Goal: Task Accomplishment & Management: Use online tool/utility

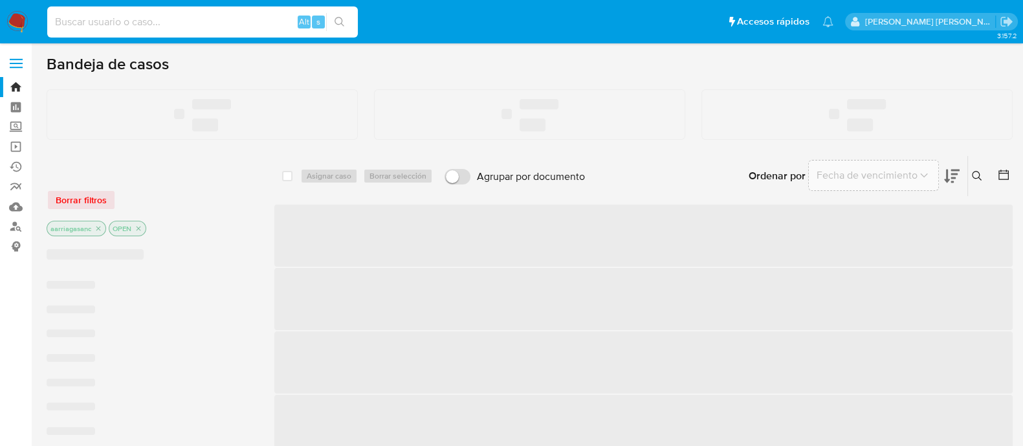
click at [150, 23] on input at bounding box center [202, 22] width 311 height 17
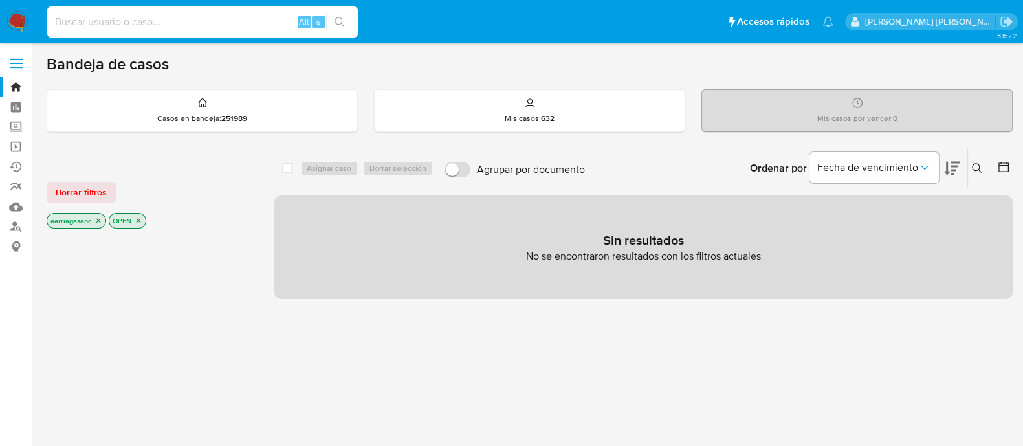
paste input "13360462"
type input "13360462"
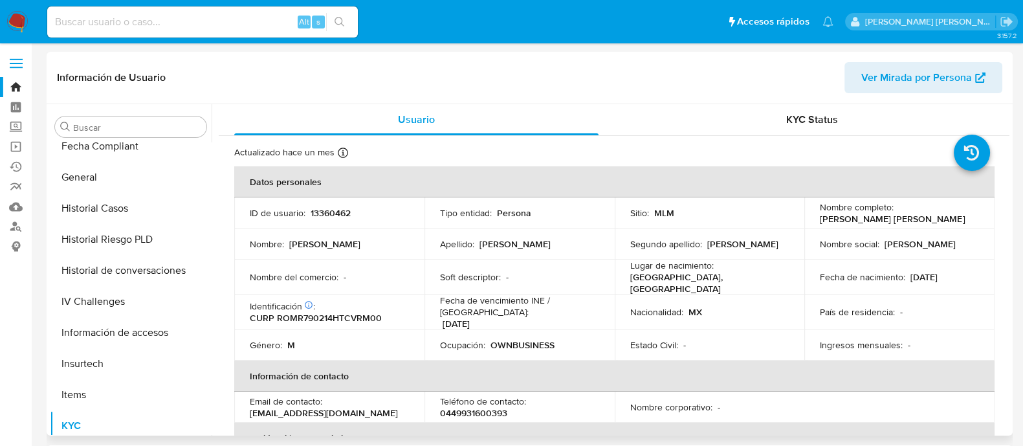
scroll to position [304, 0]
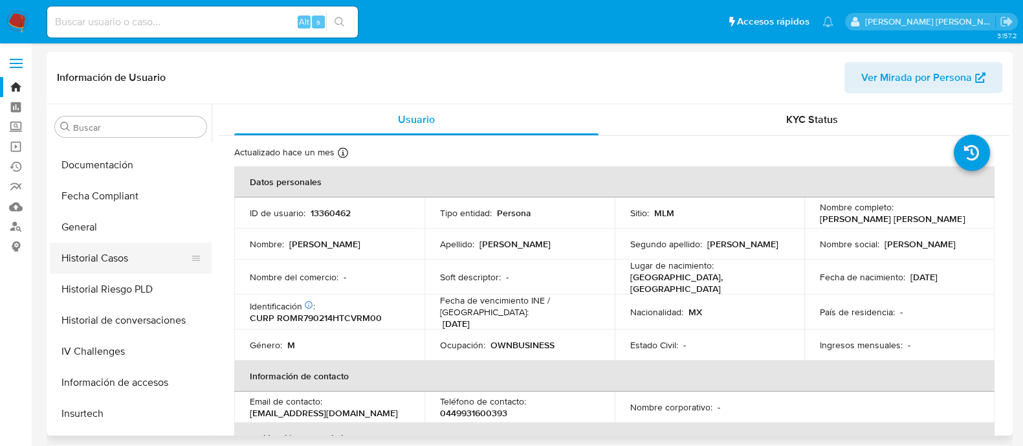
select select "10"
click at [126, 166] on button "Documentación" at bounding box center [125, 165] width 151 height 31
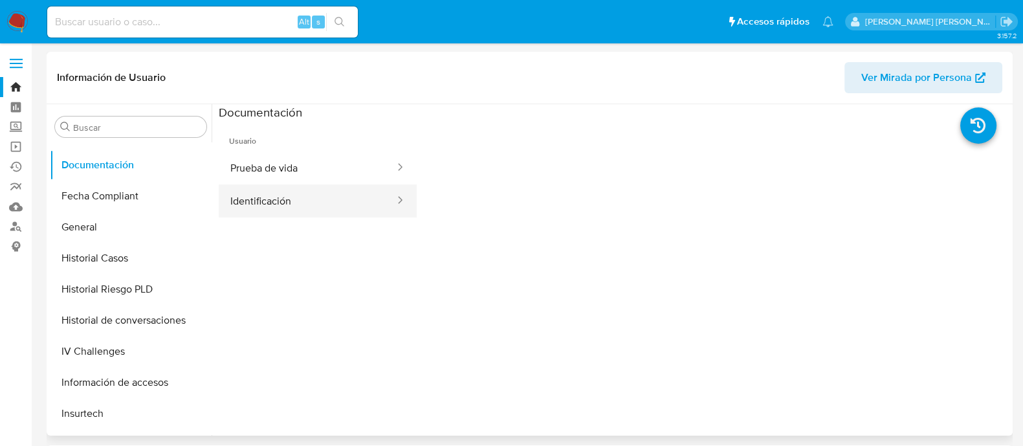
click at [298, 190] on button "Identificación" at bounding box center [307, 200] width 177 height 33
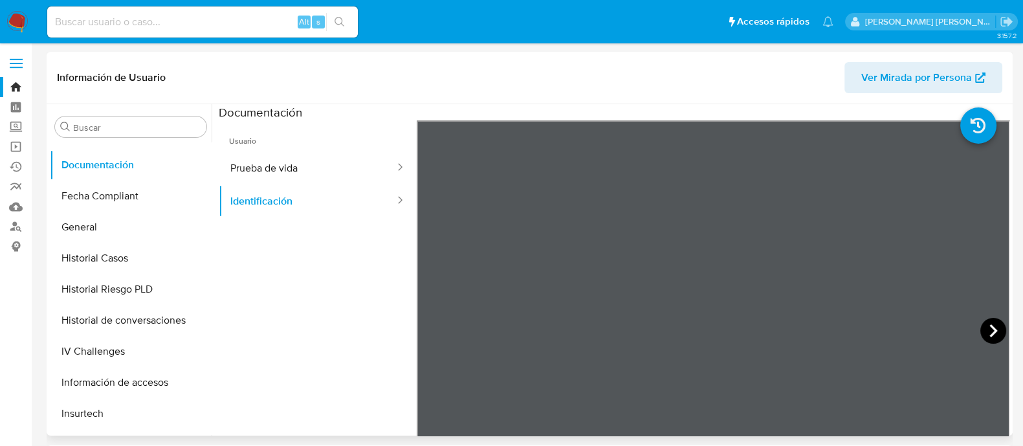
click at [985, 322] on icon at bounding box center [994, 331] width 26 height 26
click at [251, 184] on button "Identificación" at bounding box center [307, 200] width 177 height 33
click at [251, 173] on button "Prueba de vida" at bounding box center [307, 167] width 177 height 33
click at [122, 25] on input at bounding box center [202, 22] width 311 height 17
paste input "205704414"
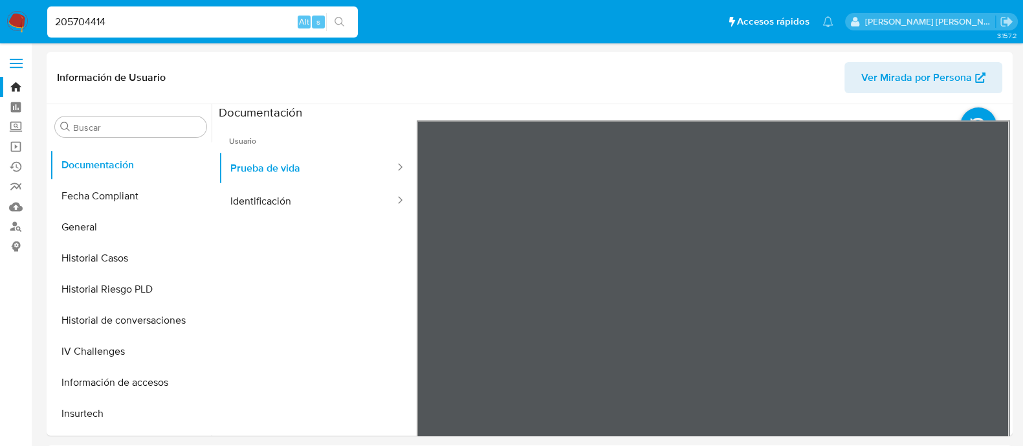
type input "205704414"
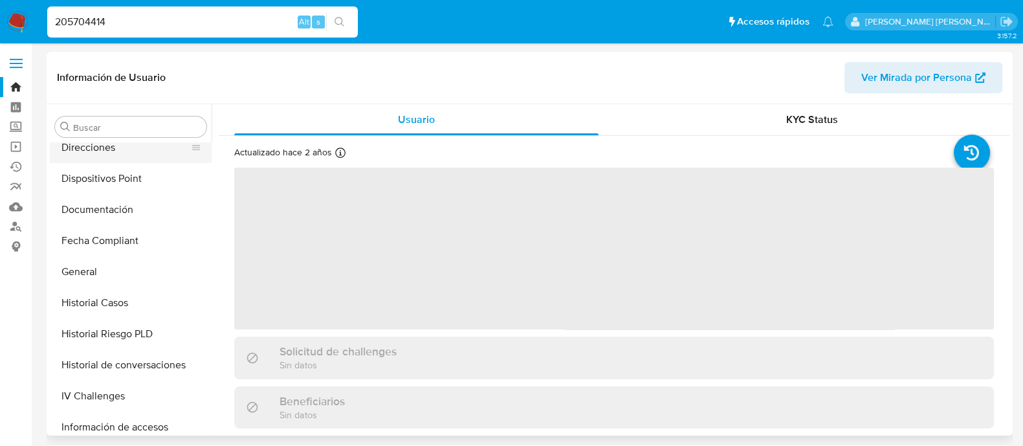
scroll to position [142, 0]
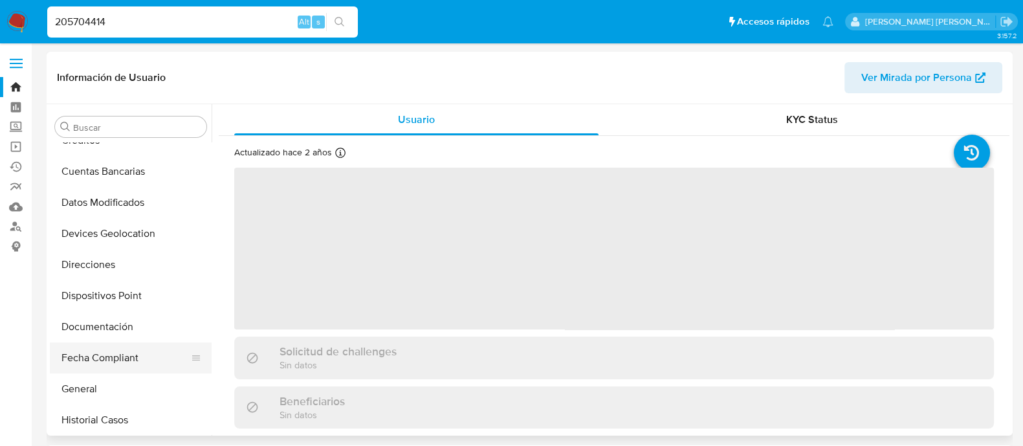
select select "10"
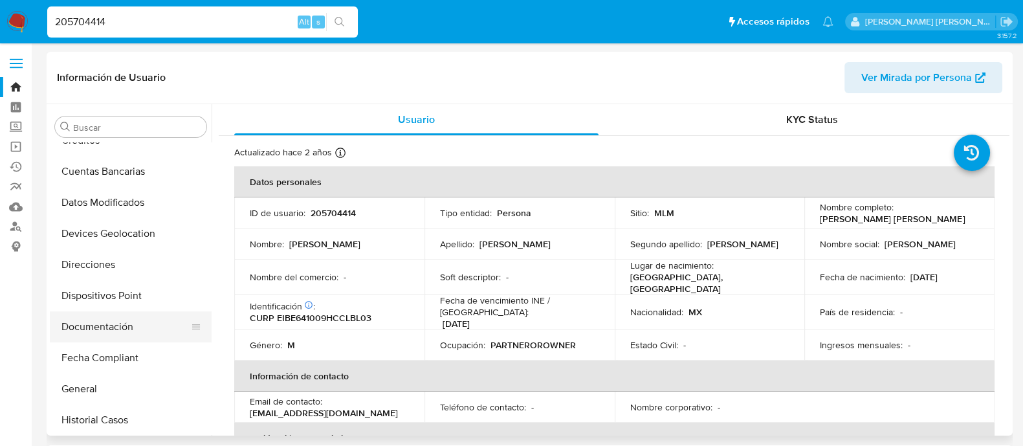
click at [100, 335] on button "Documentación" at bounding box center [125, 326] width 151 height 31
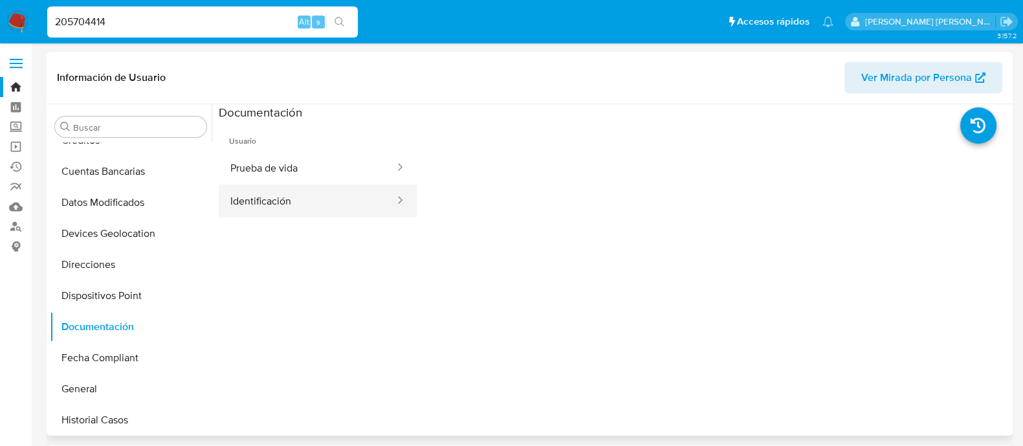
click at [298, 208] on button "Identificación" at bounding box center [307, 200] width 177 height 33
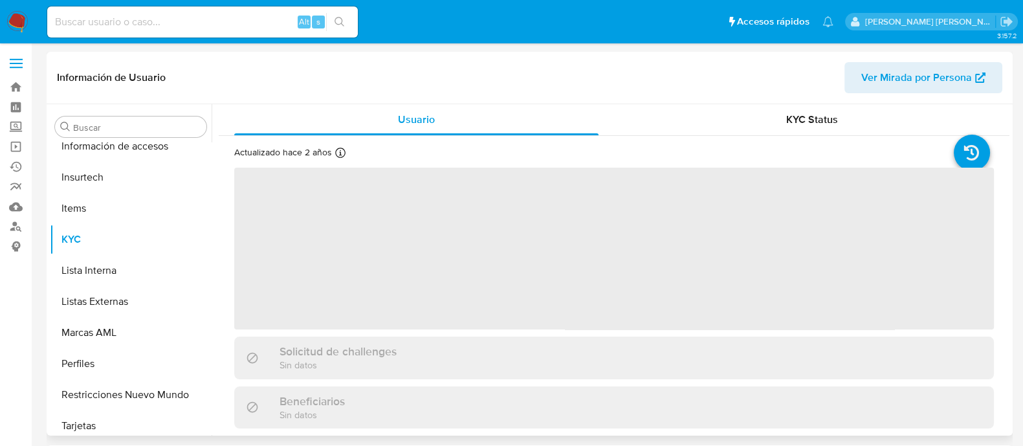
scroll to position [546, 0]
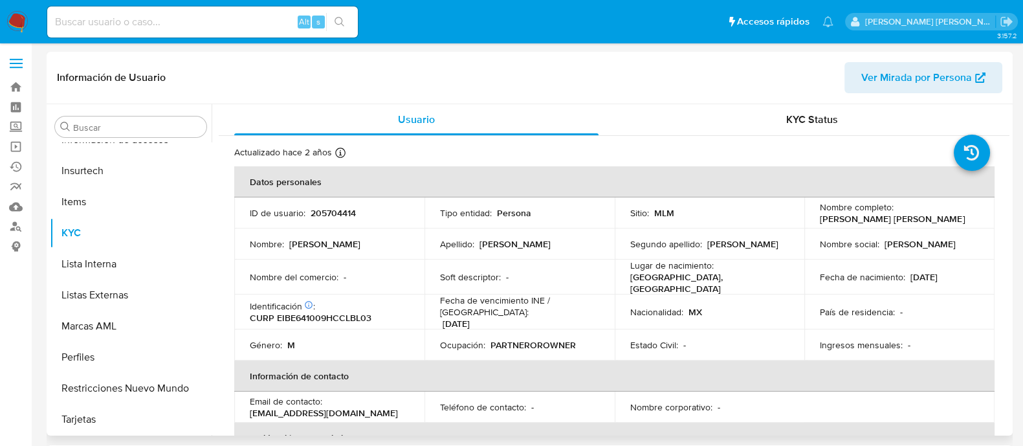
select select "10"
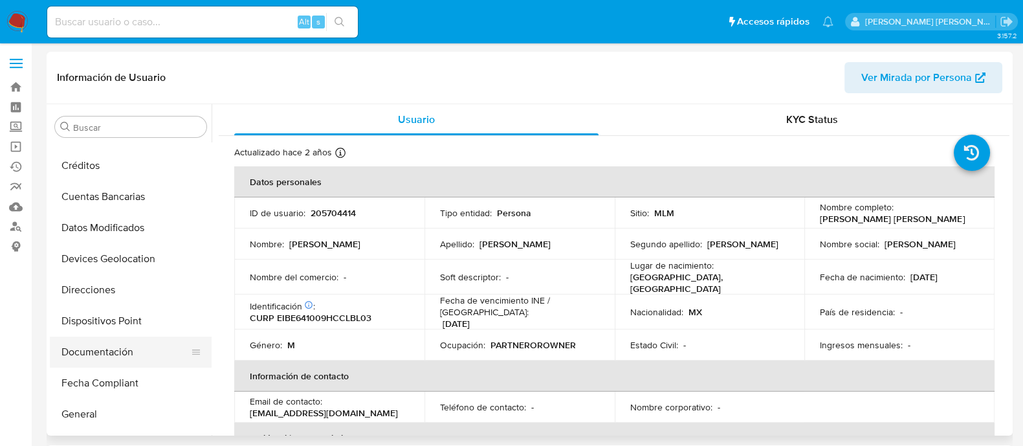
scroll to position [142, 0]
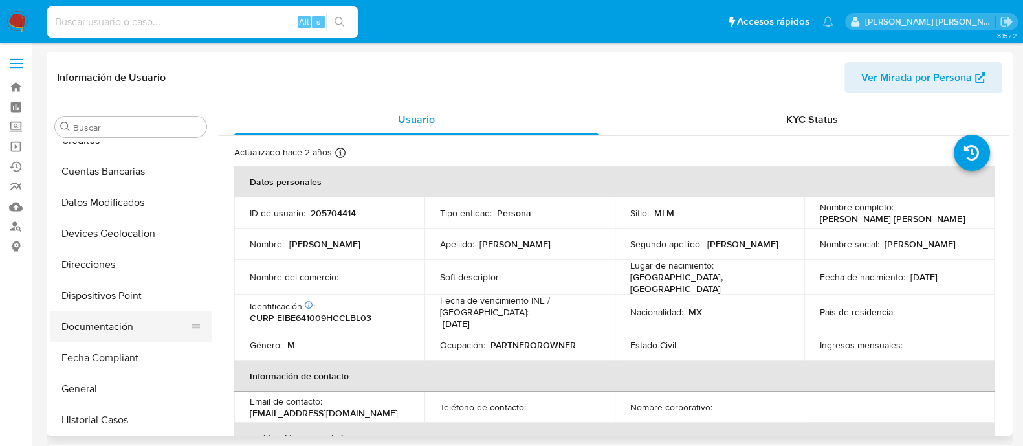
click at [106, 325] on button "Documentación" at bounding box center [125, 326] width 151 height 31
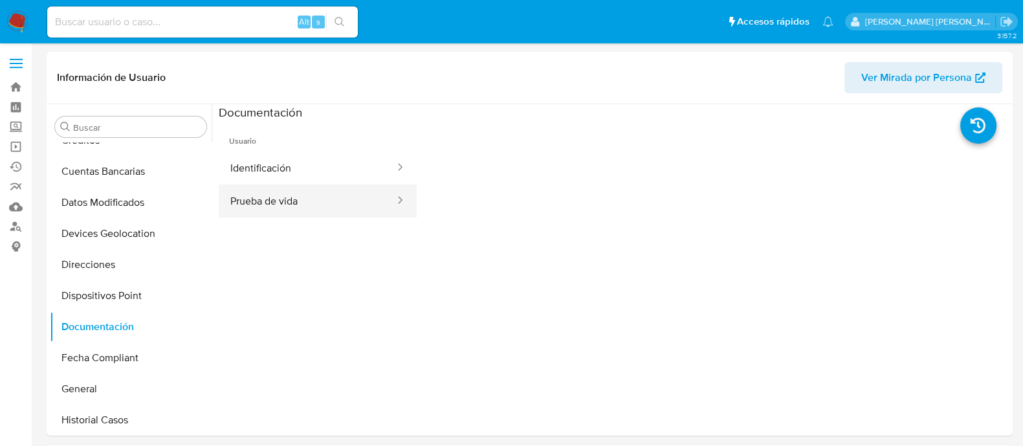
click at [304, 205] on button "Prueba de vida" at bounding box center [307, 200] width 177 height 33
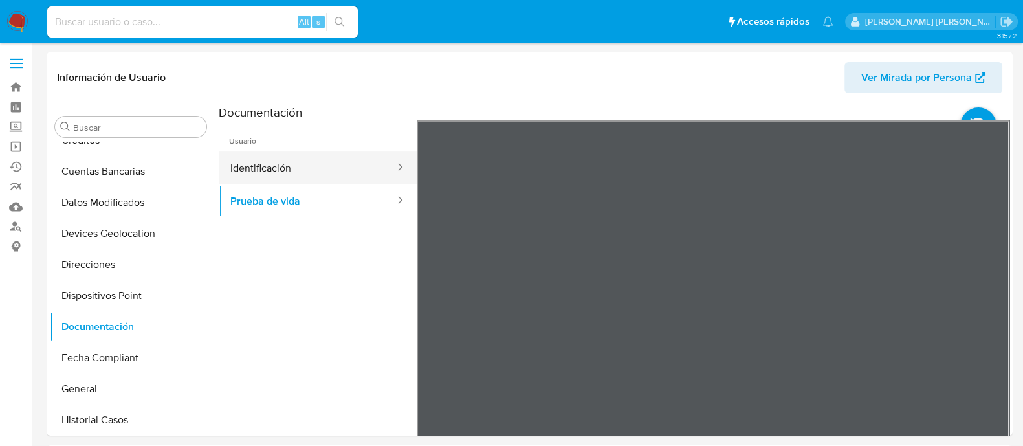
click at [296, 175] on button "Identificación" at bounding box center [307, 167] width 177 height 33
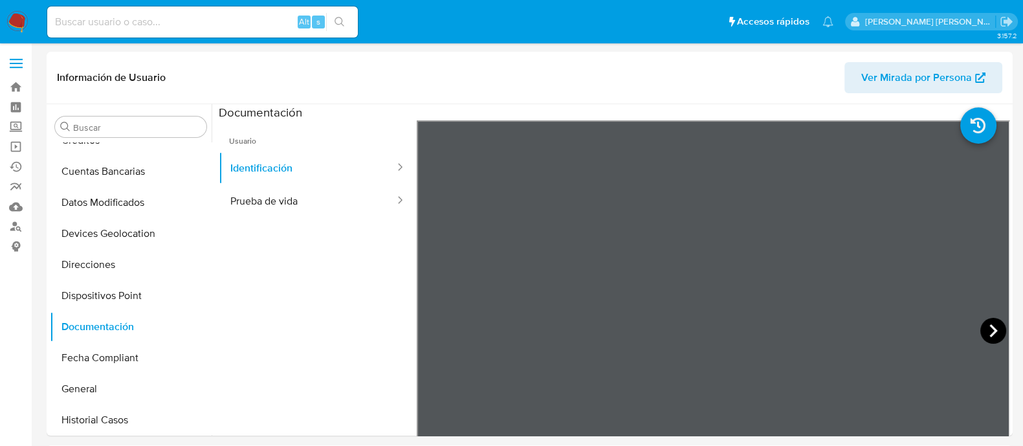
click at [990, 322] on icon at bounding box center [994, 331] width 26 height 26
click at [259, 205] on button "Prueba de vida" at bounding box center [307, 200] width 177 height 33
click at [146, 17] on input at bounding box center [202, 22] width 311 height 17
paste input "51114047"
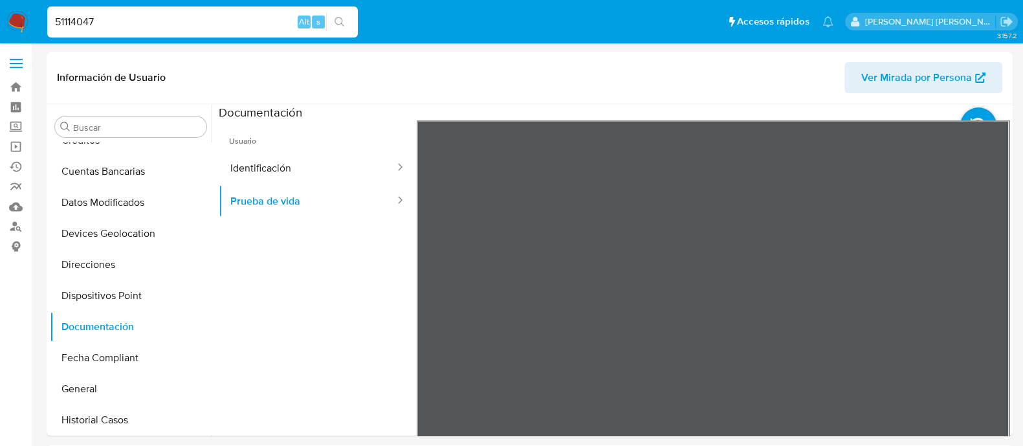
type input "51114047"
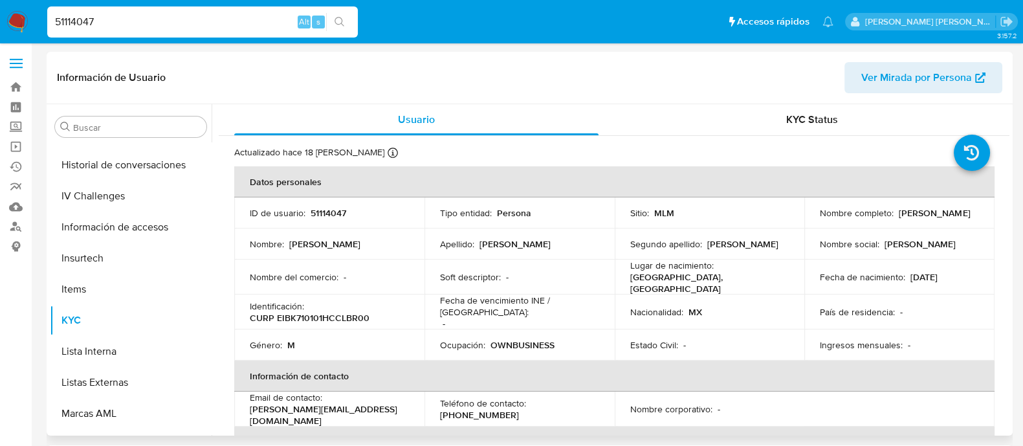
scroll to position [304, 0]
select select "10"
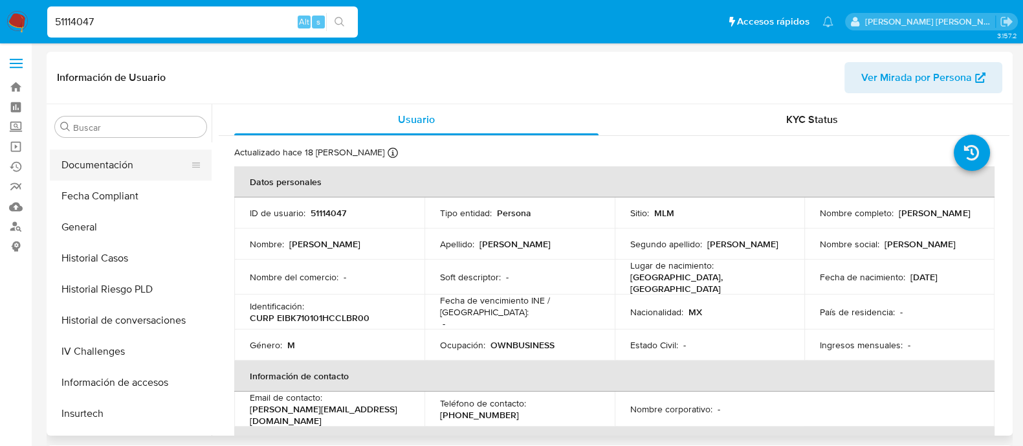
click at [102, 164] on button "Documentación" at bounding box center [125, 165] width 151 height 31
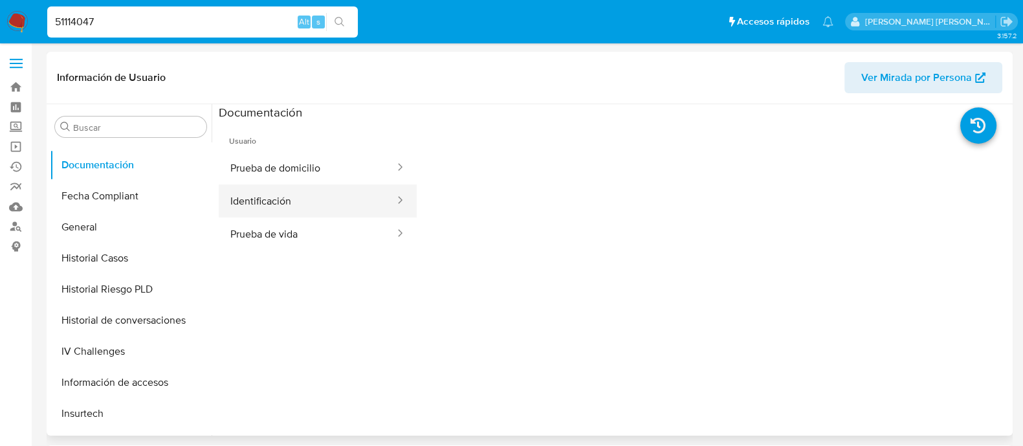
click at [342, 203] on button "Identificación" at bounding box center [307, 200] width 177 height 33
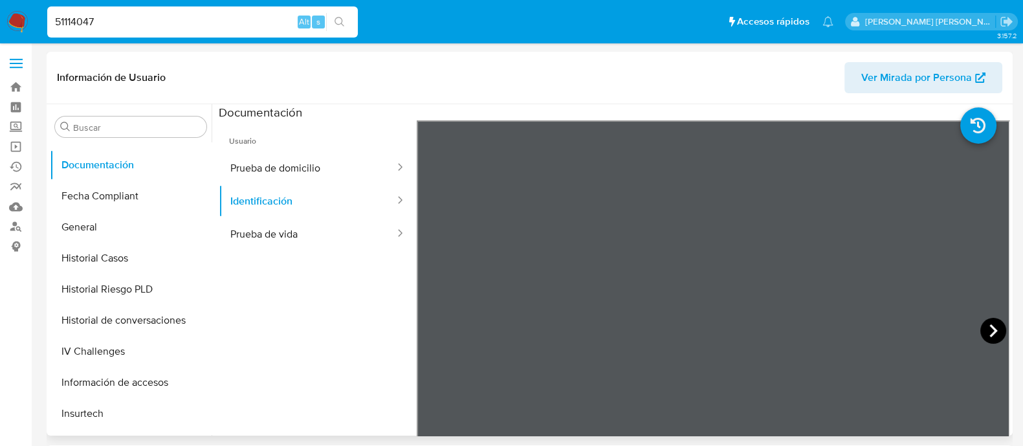
click at [992, 325] on icon at bounding box center [994, 331] width 26 height 26
click at [275, 232] on button "Prueba de vida" at bounding box center [307, 233] width 177 height 33
click at [105, 28] on input "51114047" at bounding box center [202, 22] width 311 height 17
click at [104, 28] on input "51114047" at bounding box center [202, 22] width 311 height 17
paste input "378960046"
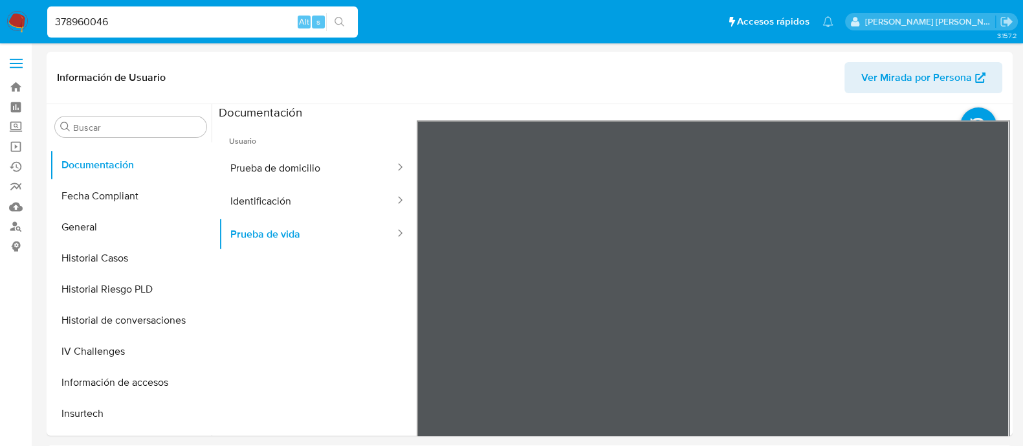
type input "378960046"
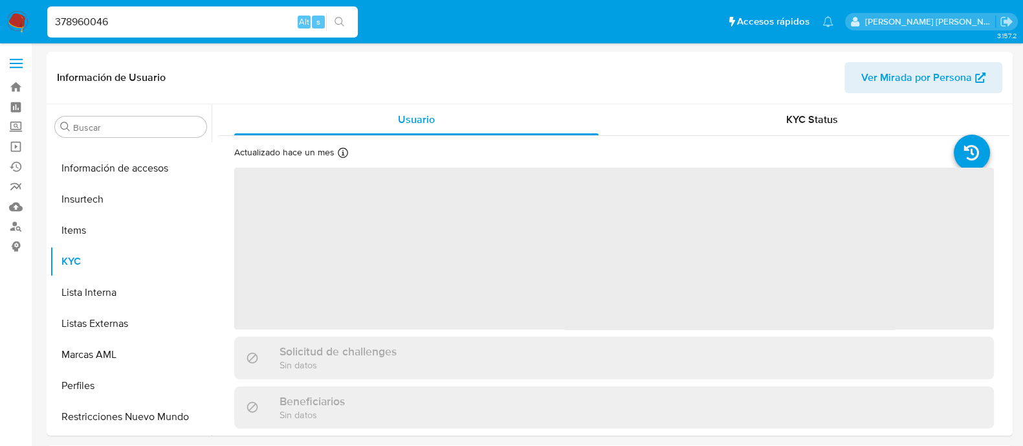
scroll to position [546, 0]
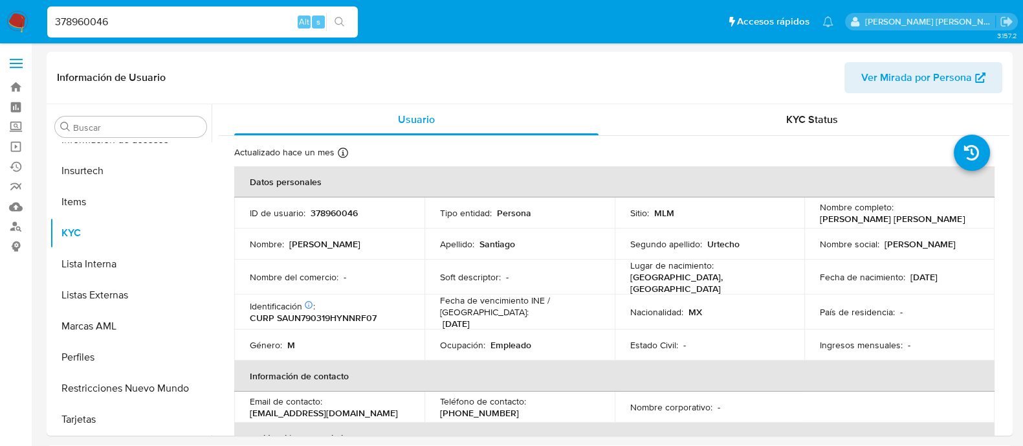
select select "10"
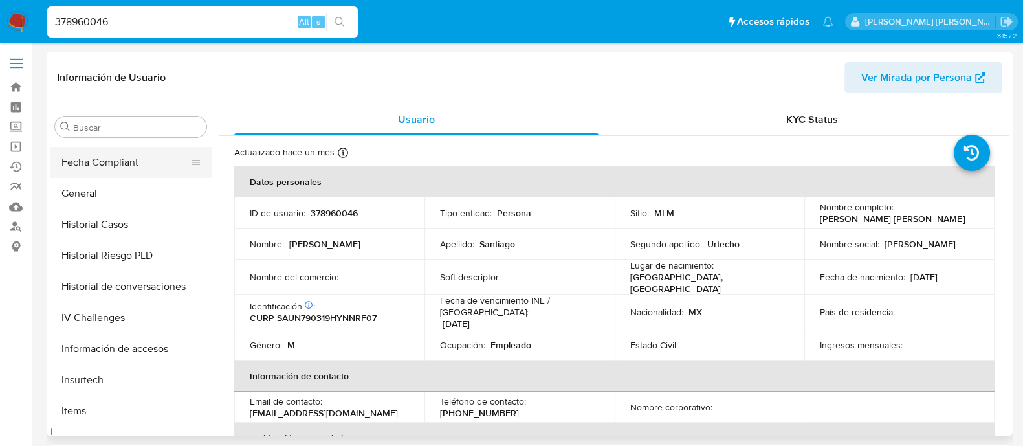
scroll to position [304, 0]
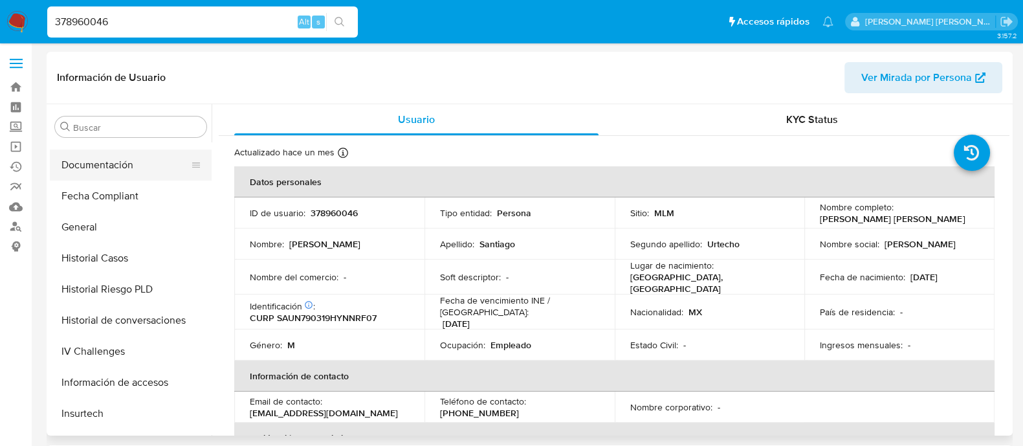
click at [124, 175] on button "Documentación" at bounding box center [125, 165] width 151 height 31
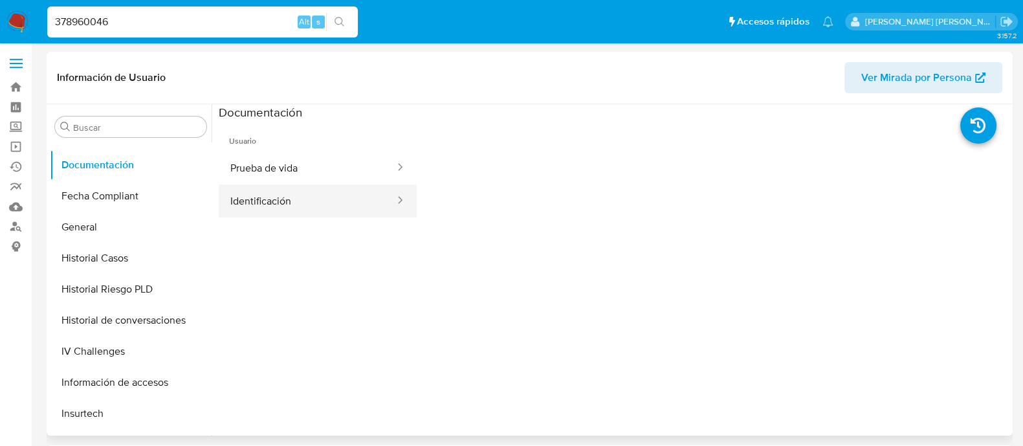
click at [267, 205] on button "Identificación" at bounding box center [307, 200] width 177 height 33
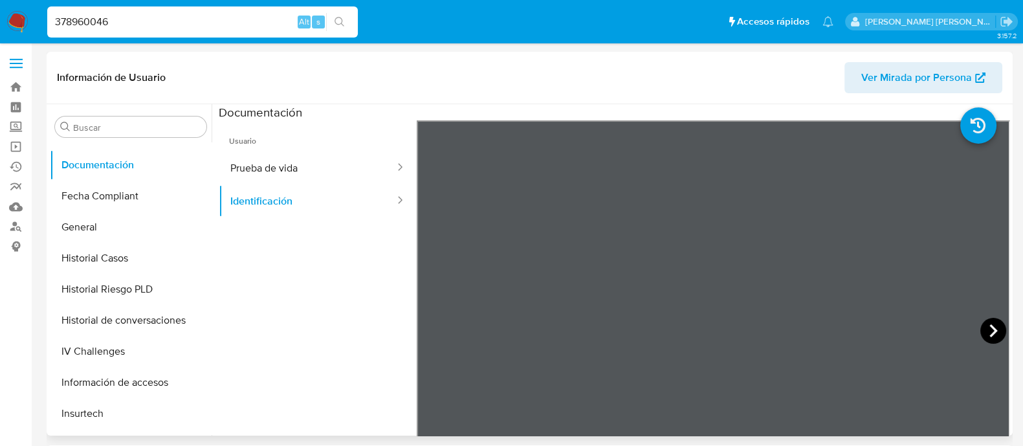
click at [990, 324] on icon at bounding box center [994, 331] width 26 height 26
click at [262, 158] on button "Prueba de vida" at bounding box center [307, 167] width 177 height 33
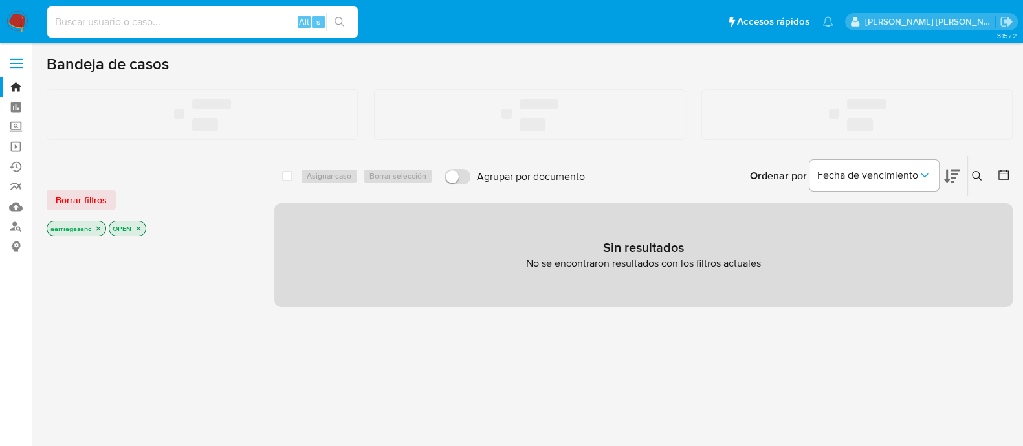
click at [124, 23] on input at bounding box center [202, 22] width 311 height 17
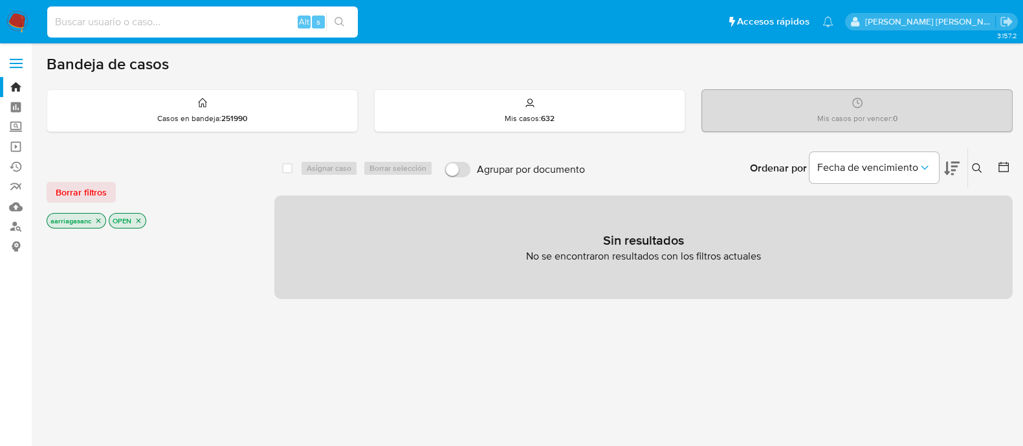
paste input "21418052"
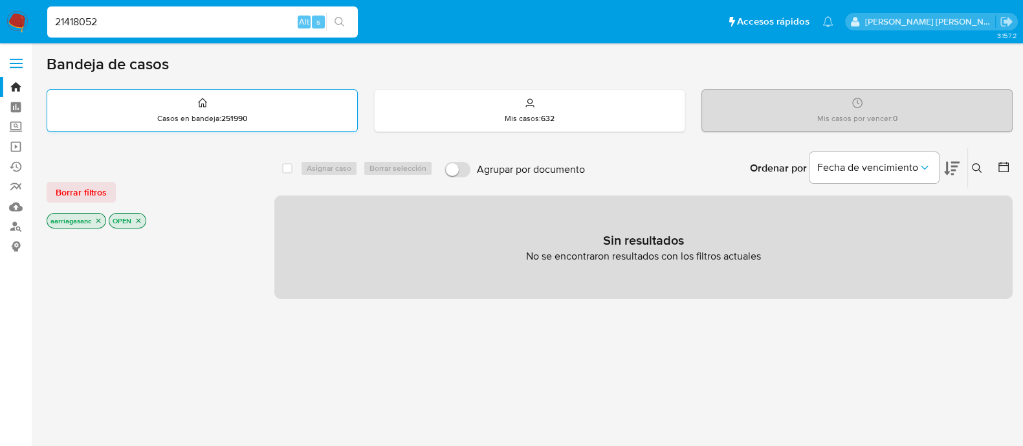
type input "21418052"
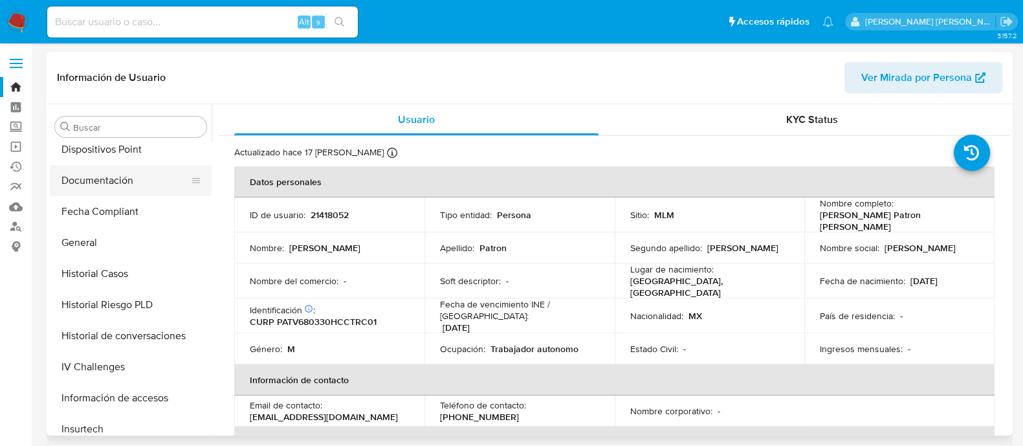
scroll to position [223, 0]
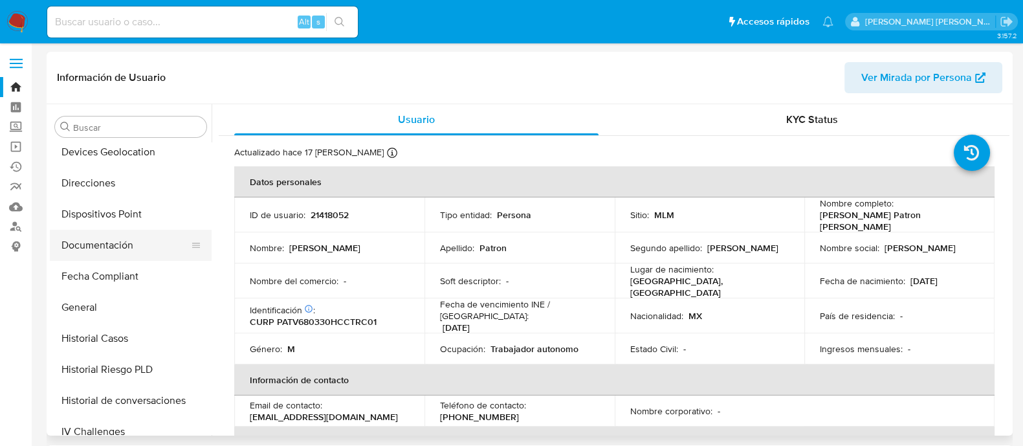
select select "10"
click at [119, 243] on button "Documentación" at bounding box center [125, 245] width 151 height 31
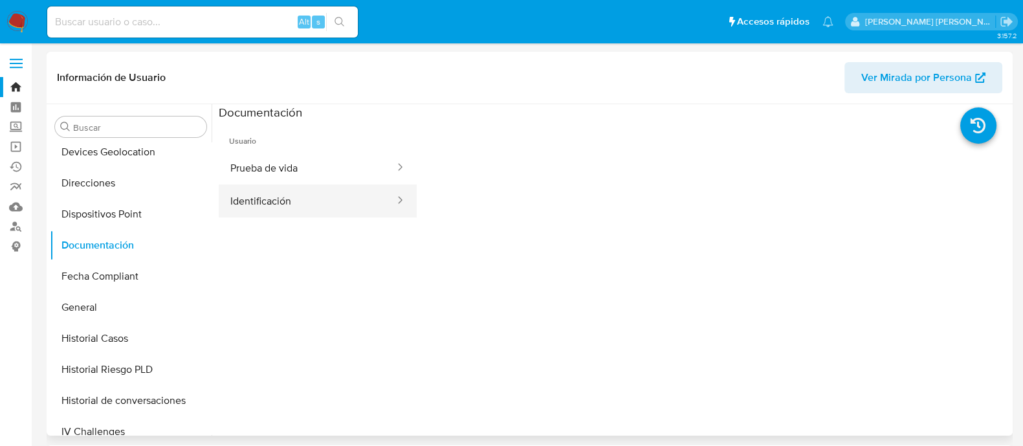
click at [306, 203] on button "Identificación" at bounding box center [307, 200] width 177 height 33
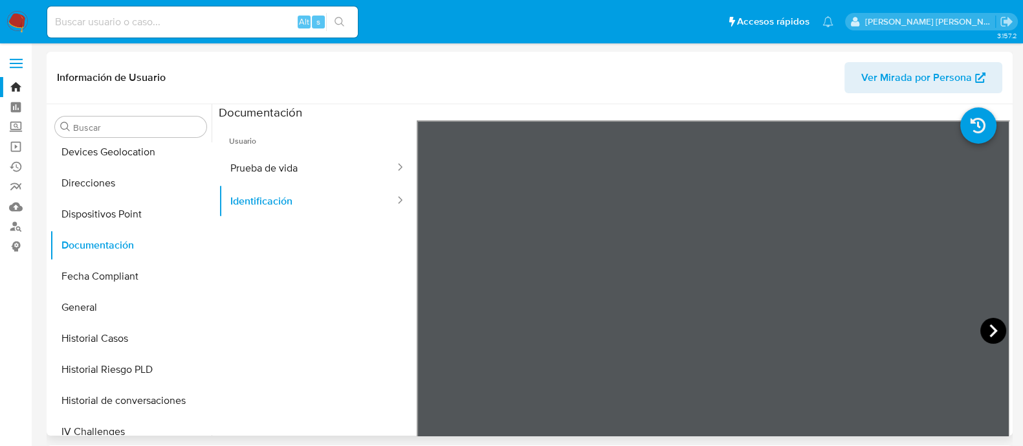
click at [983, 324] on icon at bounding box center [994, 331] width 26 height 26
click at [265, 197] on button "Identificación" at bounding box center [307, 200] width 177 height 33
click at [301, 172] on button "Prueba de vida" at bounding box center [307, 167] width 177 height 33
click at [232, 19] on input at bounding box center [202, 22] width 311 height 17
paste input "77982001"
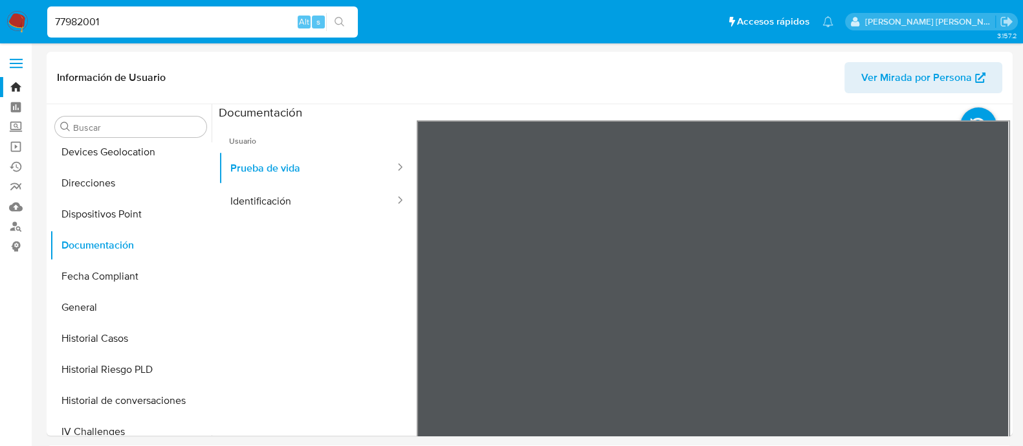
type input "77982001"
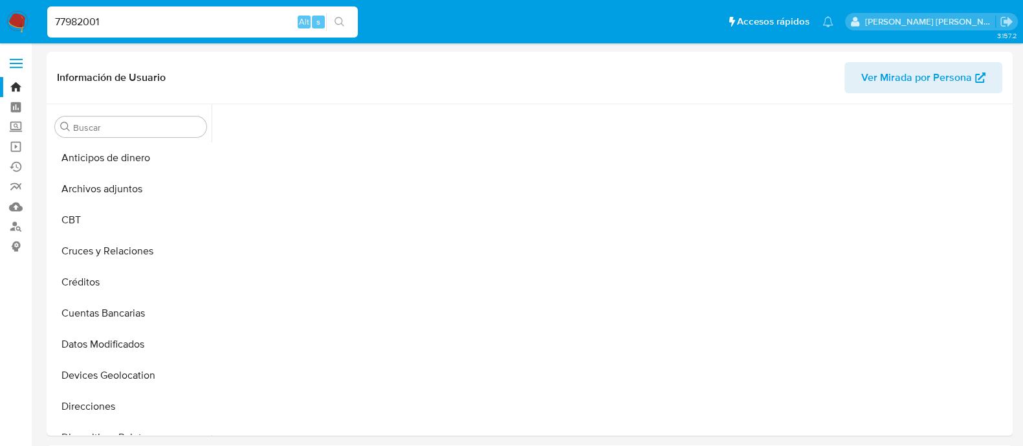
scroll to position [370, 0]
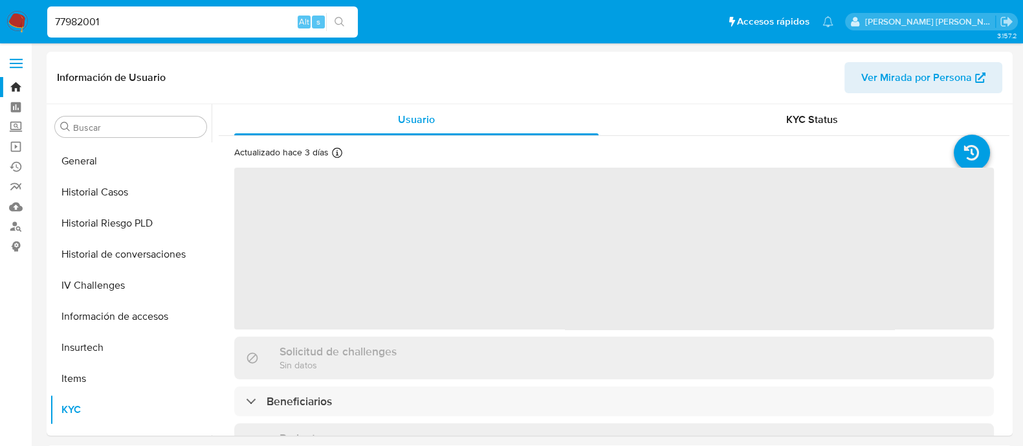
select select "10"
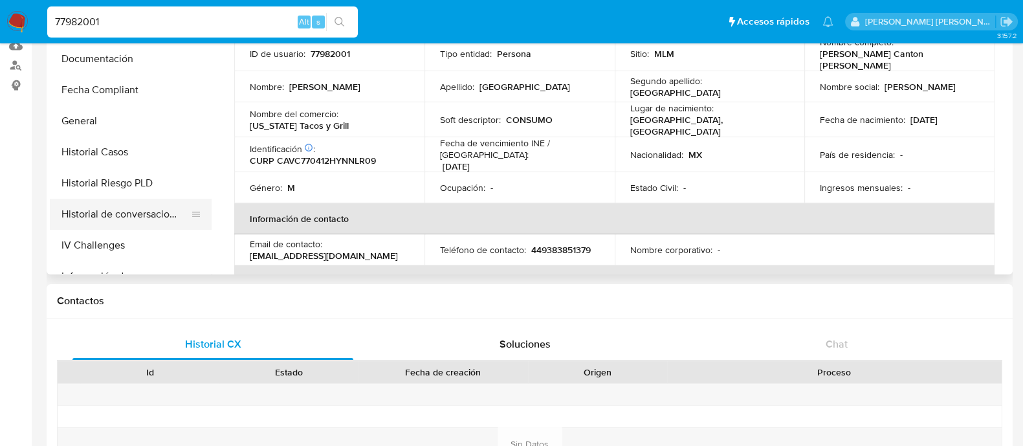
scroll to position [142, 0]
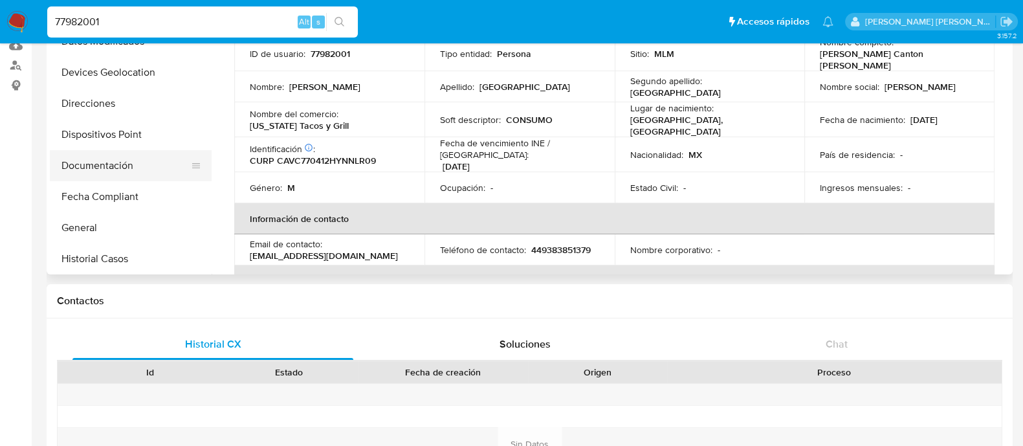
click at [124, 170] on button "Documentación" at bounding box center [125, 165] width 151 height 31
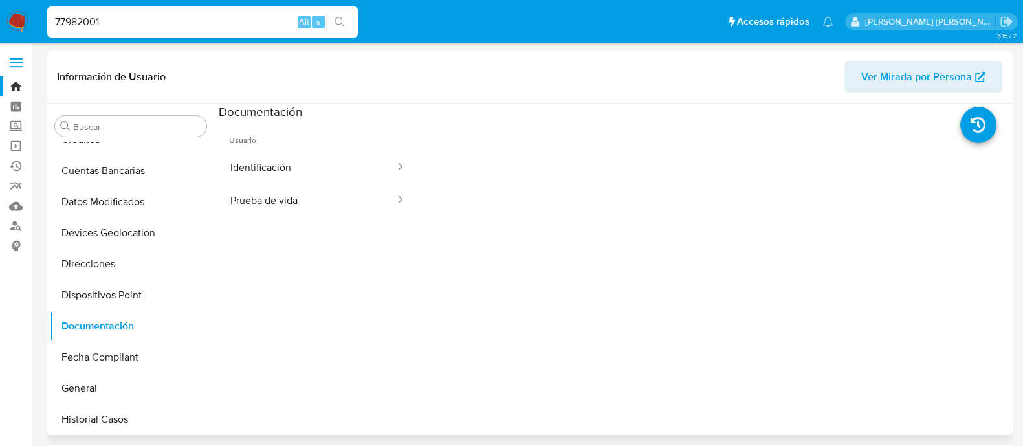
scroll to position [0, 0]
click at [343, 196] on button "Prueba de vida" at bounding box center [307, 200] width 177 height 33
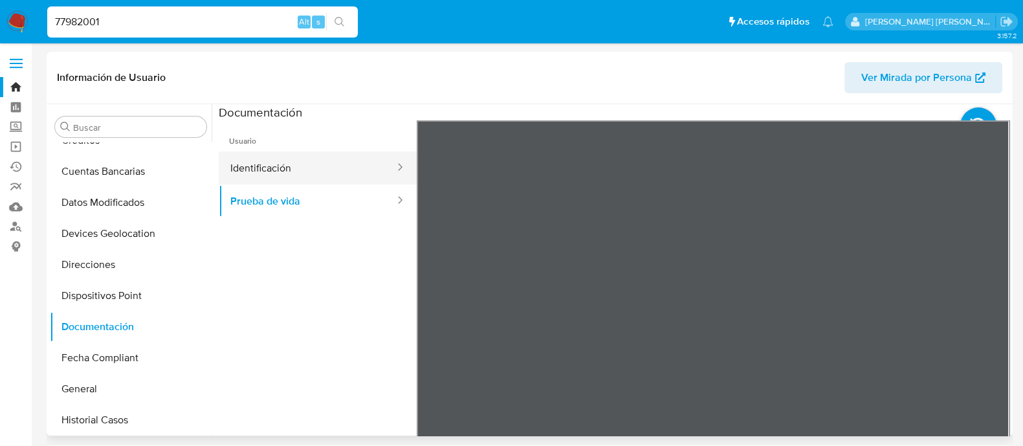
click at [331, 170] on button "Identificación" at bounding box center [307, 167] width 177 height 33
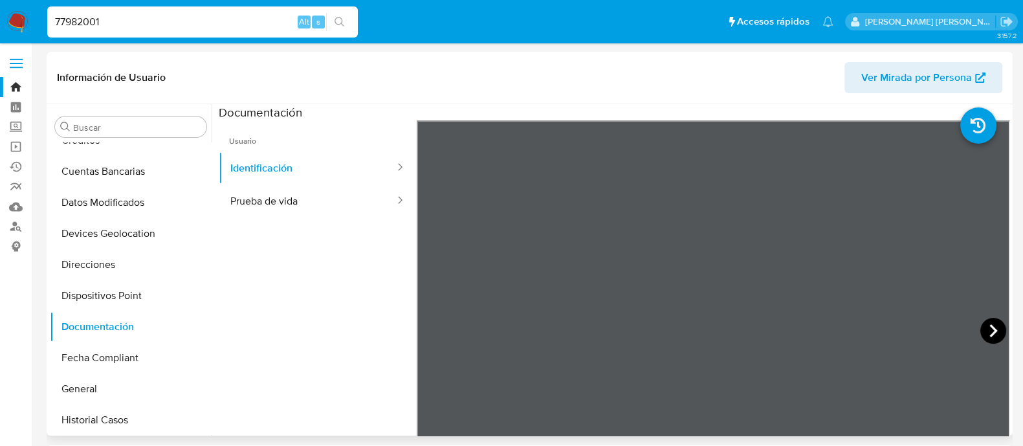
click at [981, 325] on icon at bounding box center [994, 331] width 26 height 26
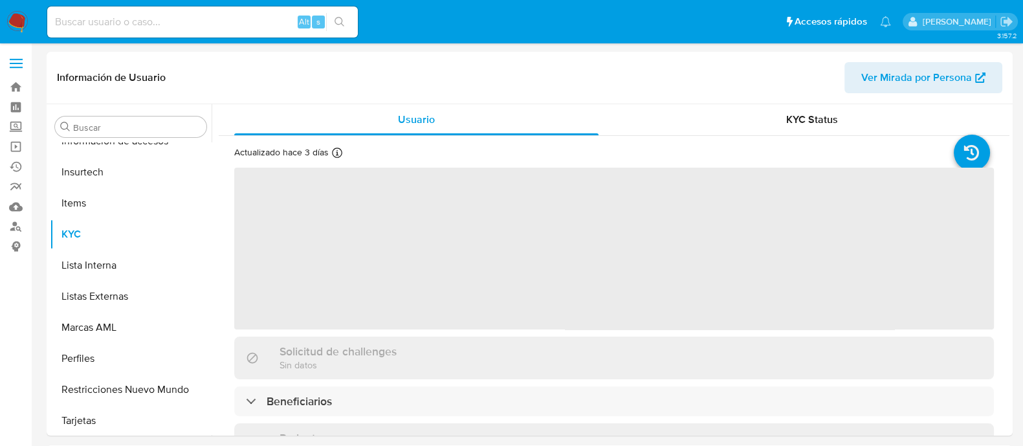
scroll to position [546, 0]
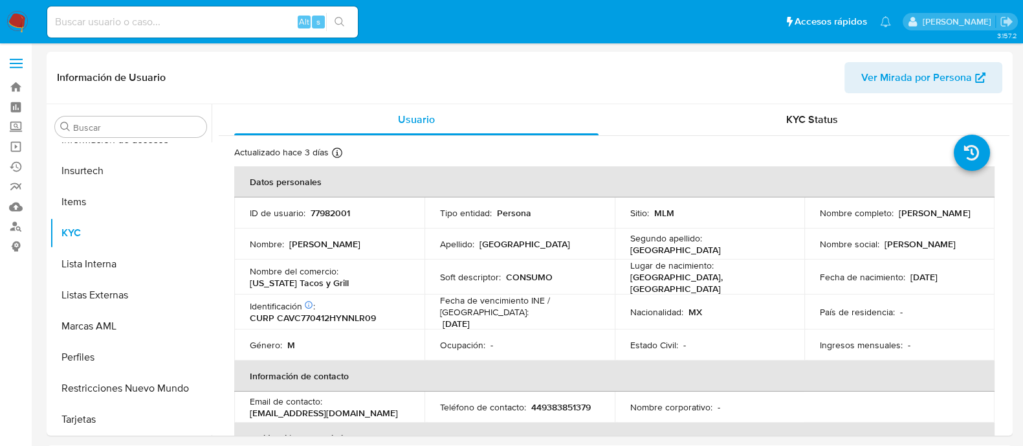
select select "10"
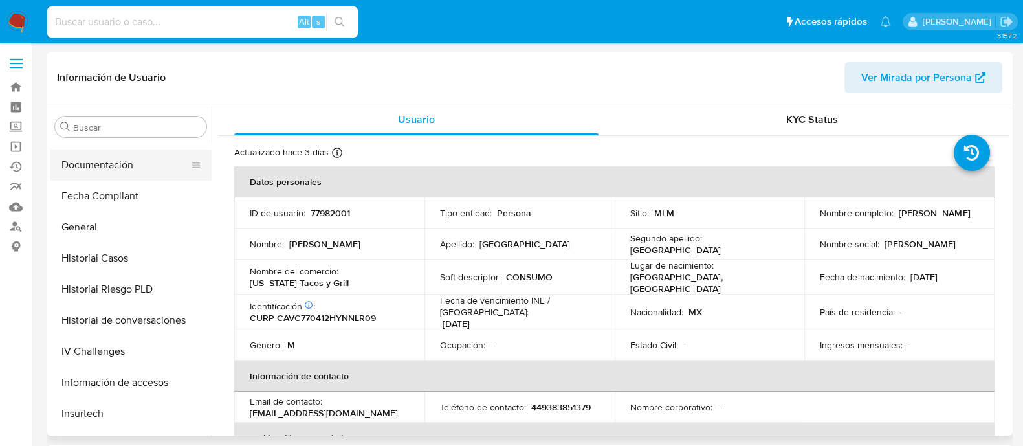
click at [124, 166] on button "Documentación" at bounding box center [125, 165] width 151 height 31
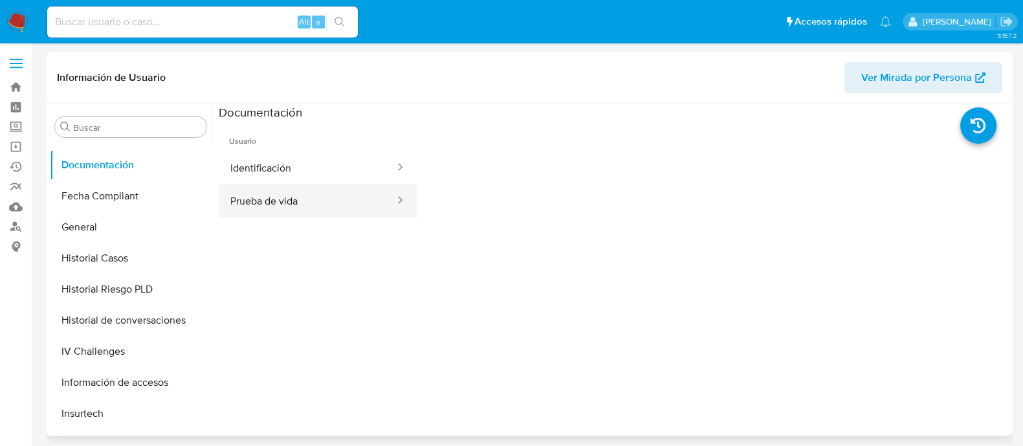
click at [331, 204] on button "Prueba de vida" at bounding box center [307, 200] width 177 height 33
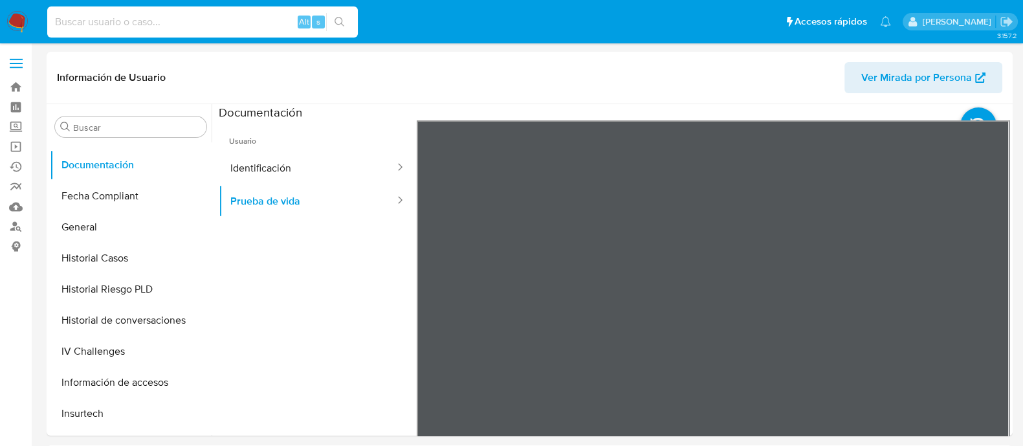
click at [166, 21] on input at bounding box center [202, 22] width 311 height 17
paste input "2399082033"
type input "2399082033"
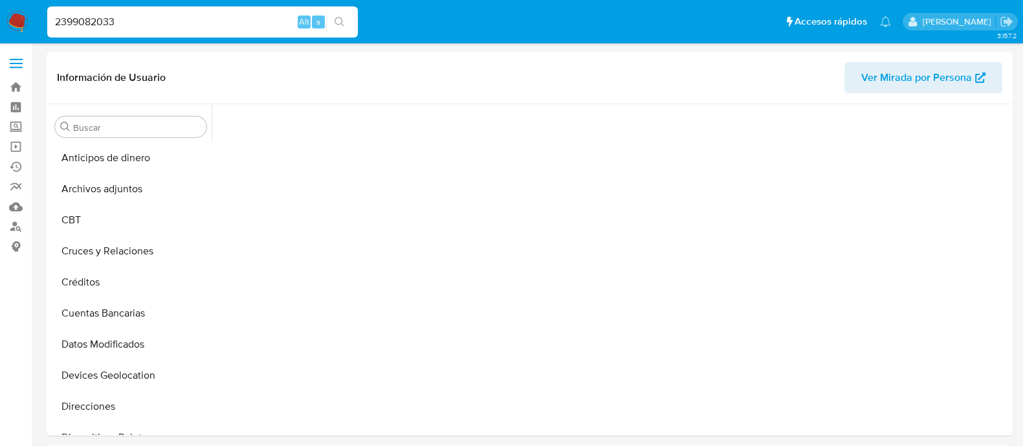
scroll to position [422, 0]
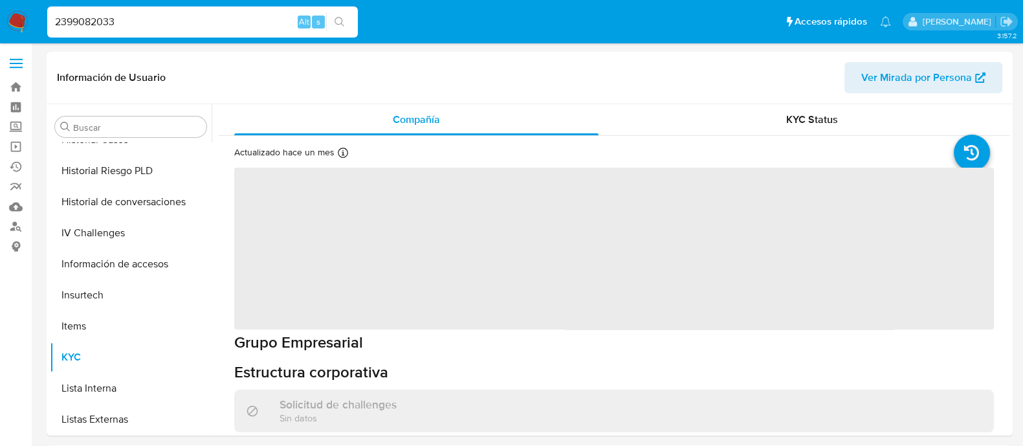
select select "10"
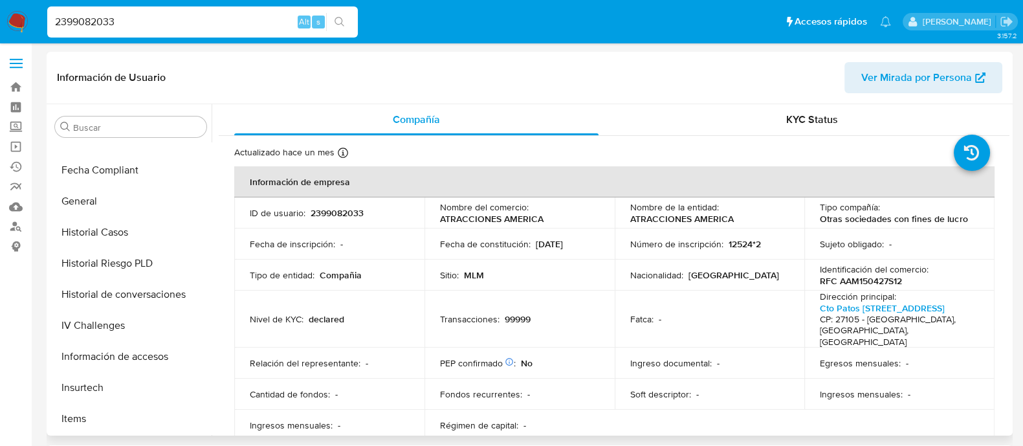
scroll to position [304, 0]
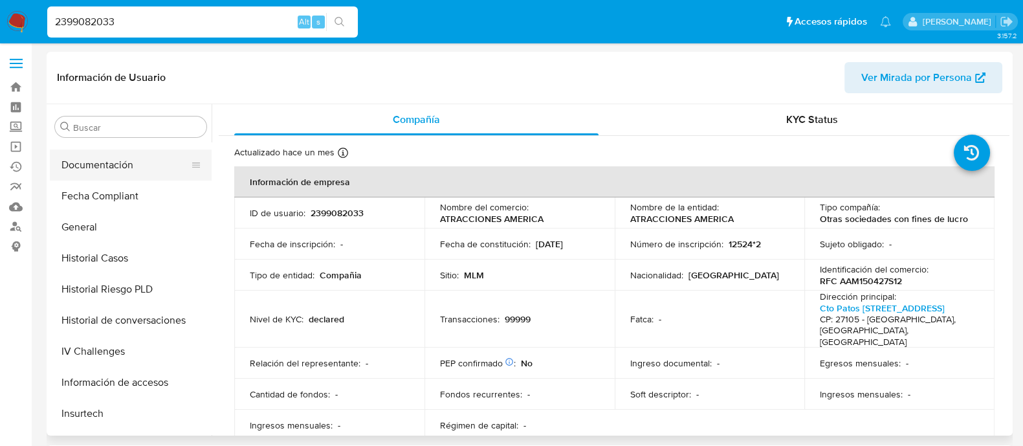
click at [113, 171] on button "Documentación" at bounding box center [125, 165] width 151 height 31
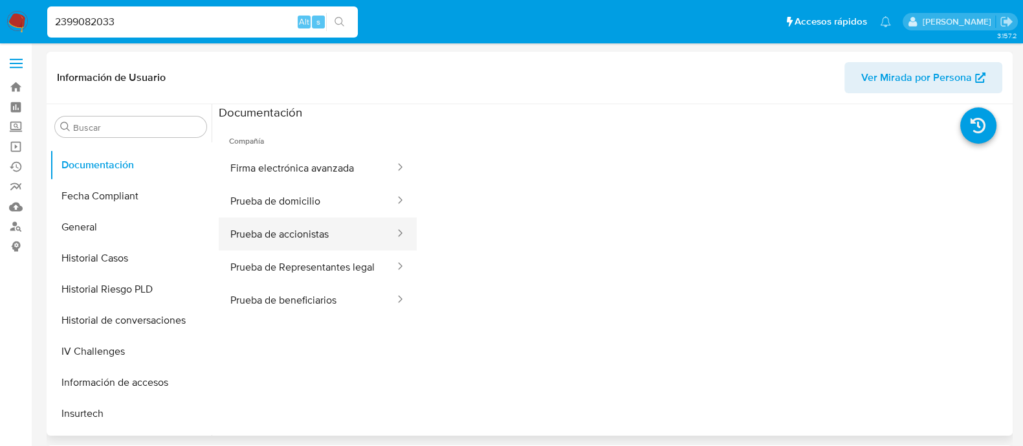
click at [337, 235] on button "Prueba de accionistas" at bounding box center [307, 233] width 177 height 33
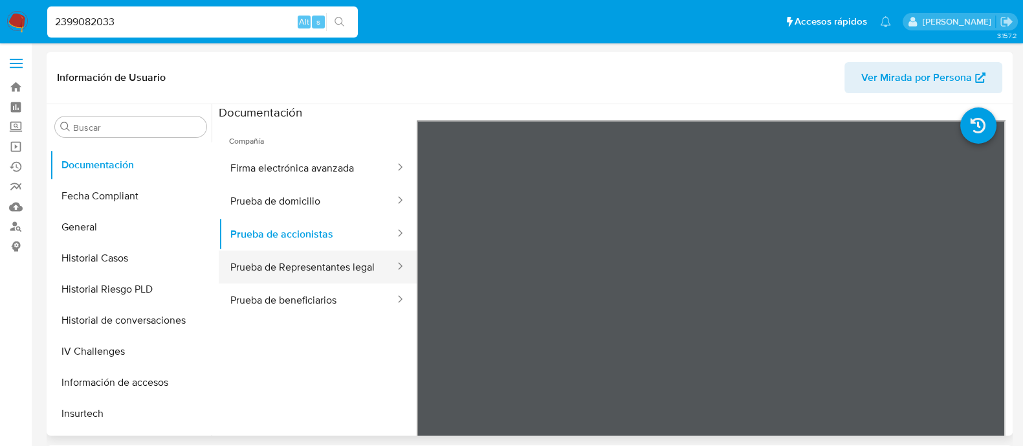
click at [333, 278] on button "Prueba de Representantes legal" at bounding box center [307, 267] width 177 height 33
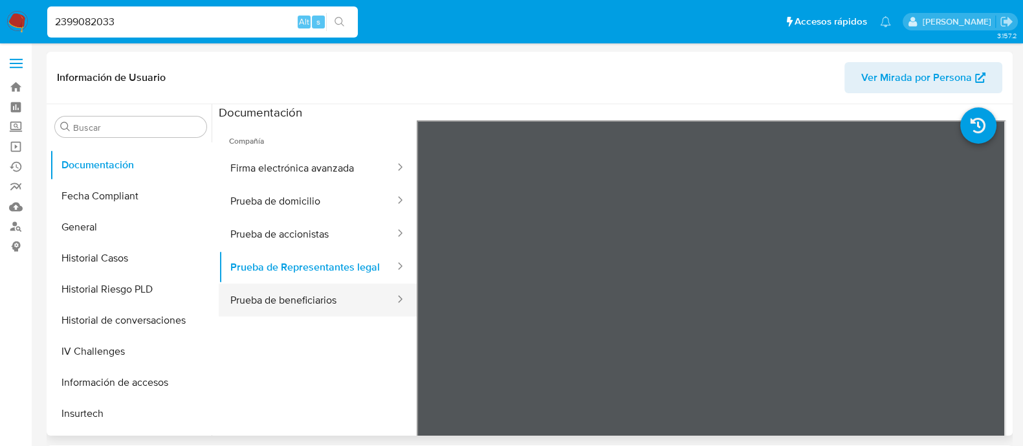
click at [334, 297] on button "Prueba de beneficiarios" at bounding box center [307, 300] width 177 height 33
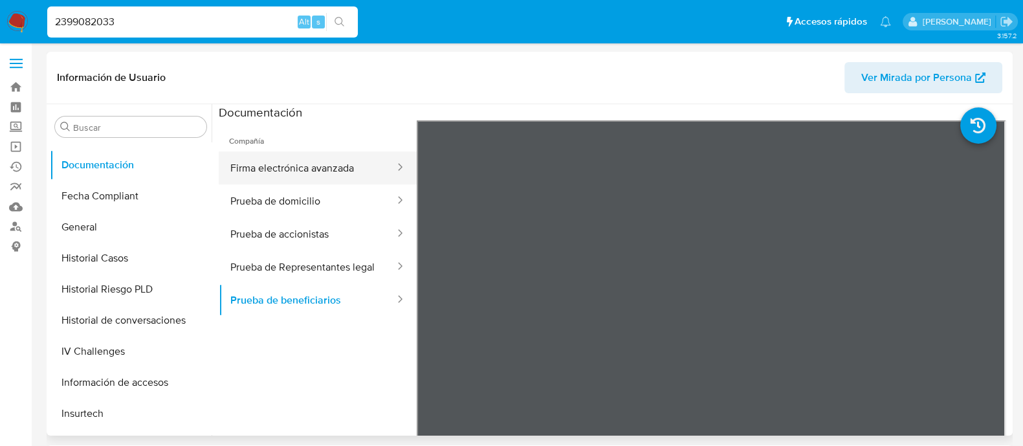
click at [312, 172] on button "Firma electrónica avanzada" at bounding box center [307, 167] width 177 height 33
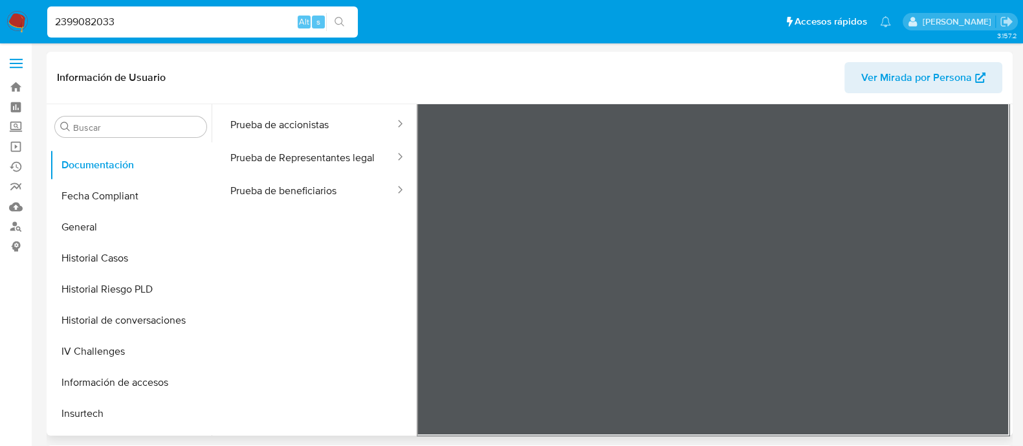
scroll to position [0, 0]
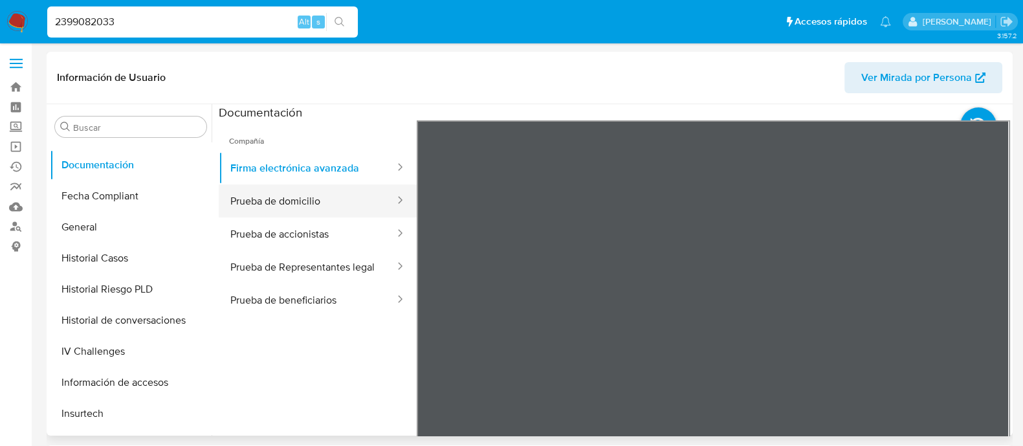
click at [275, 205] on button "Prueba de domicilio" at bounding box center [307, 200] width 177 height 33
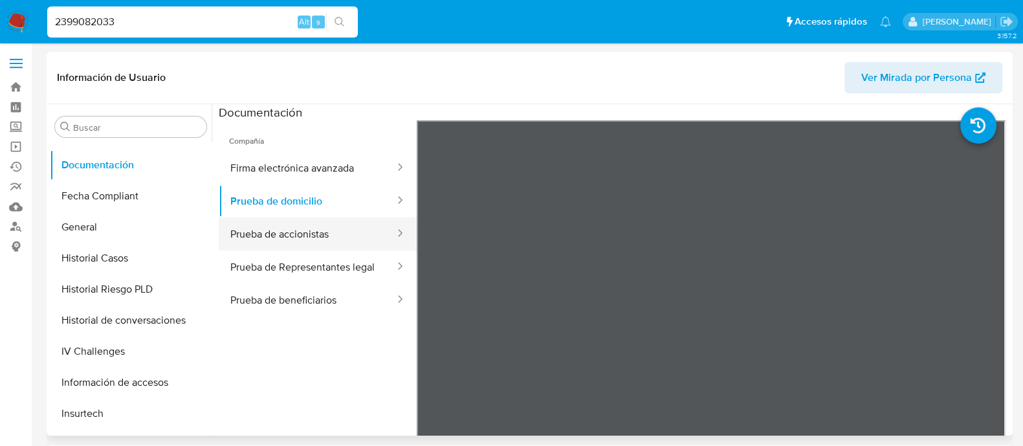
click at [291, 217] on button "Prueba de accionistas" at bounding box center [307, 233] width 177 height 33
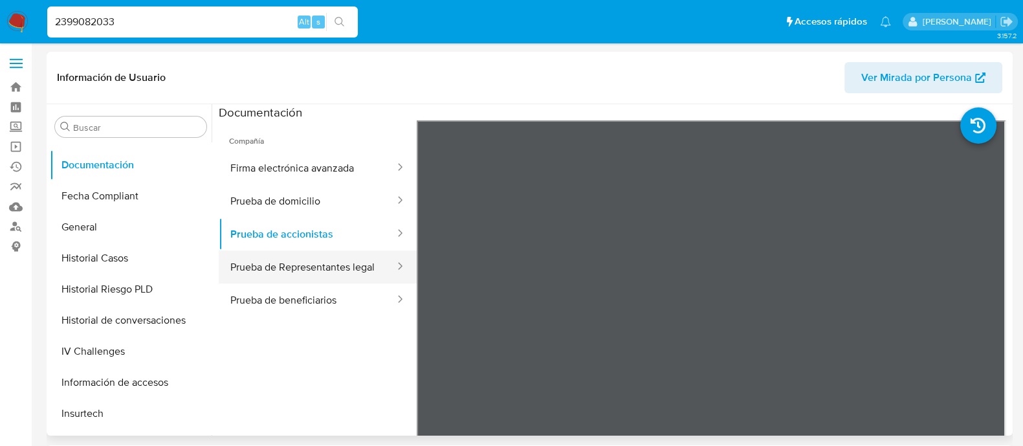
click at [298, 273] on button "Prueba de Representantes legal" at bounding box center [307, 267] width 177 height 33
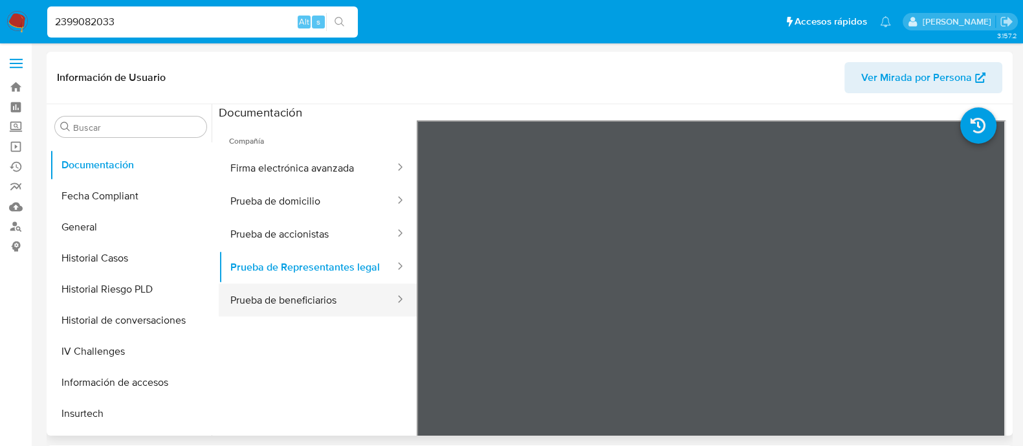
click at [271, 317] on button "Prueba de beneficiarios" at bounding box center [307, 300] width 177 height 33
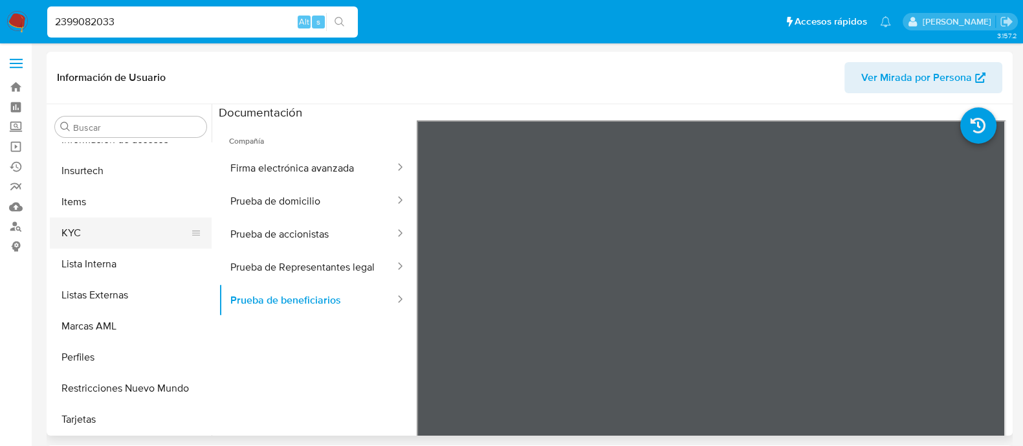
scroll to position [546, 0]
click at [89, 230] on button "KYC" at bounding box center [125, 232] width 151 height 31
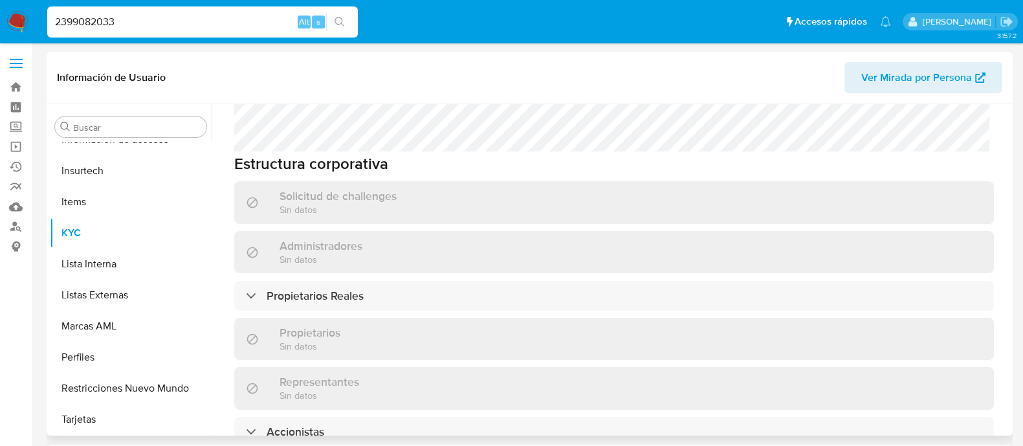
scroll to position [647, 0]
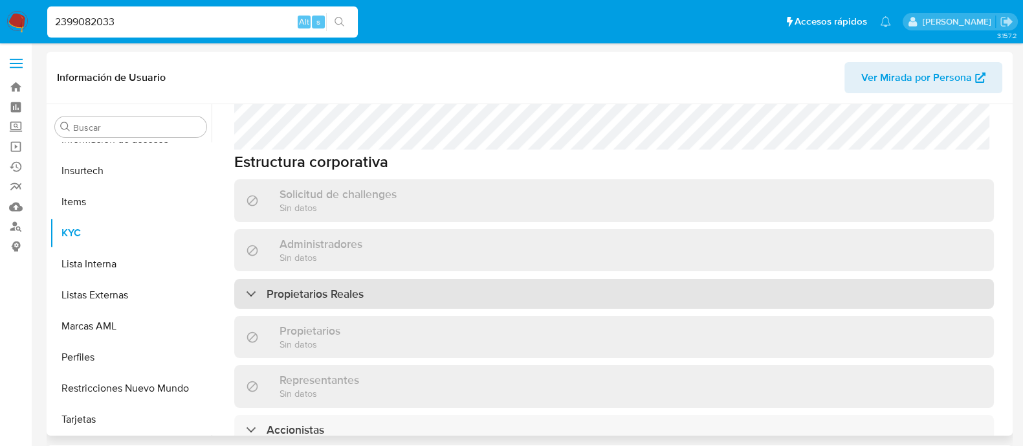
click at [432, 279] on div "Propietarios Reales" at bounding box center [614, 294] width 760 height 30
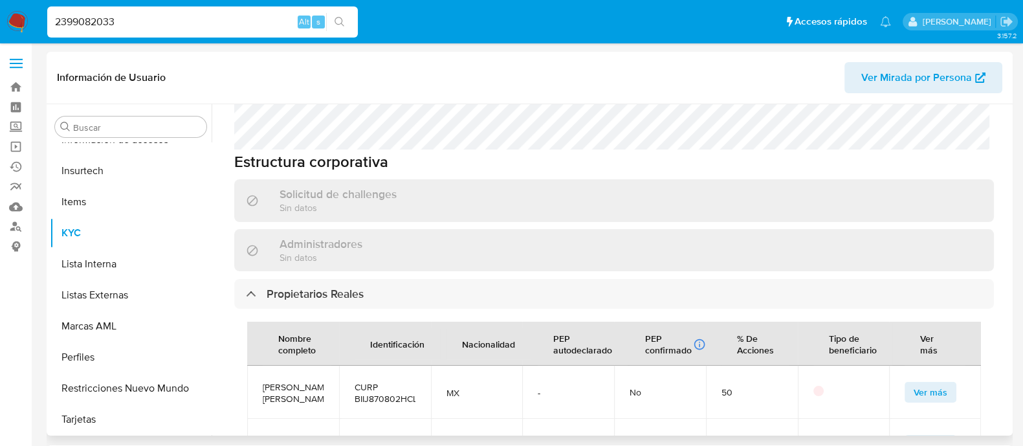
scroll to position [728, 0]
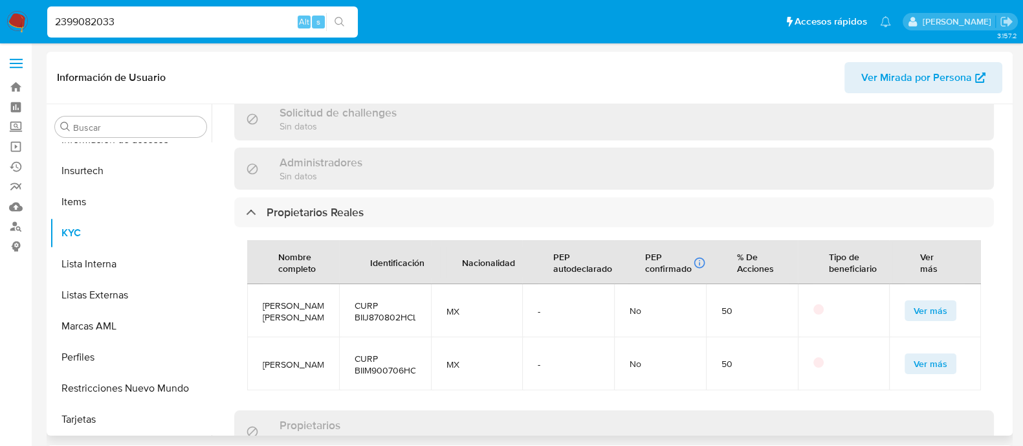
click at [924, 302] on span "Ver más" at bounding box center [931, 311] width 34 height 18
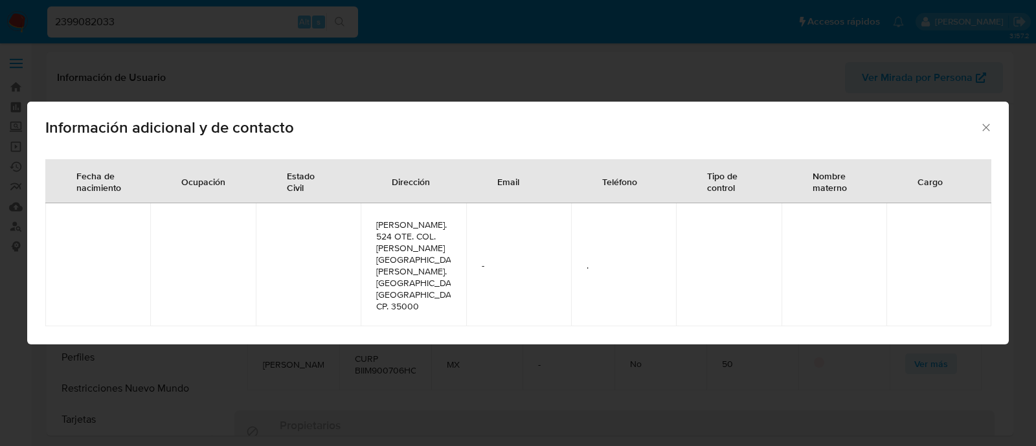
click at [87, 85] on div "Información adicional y de contacto Fecha de nacimiento Ocupación Estado Civil …" at bounding box center [518, 223] width 1036 height 446
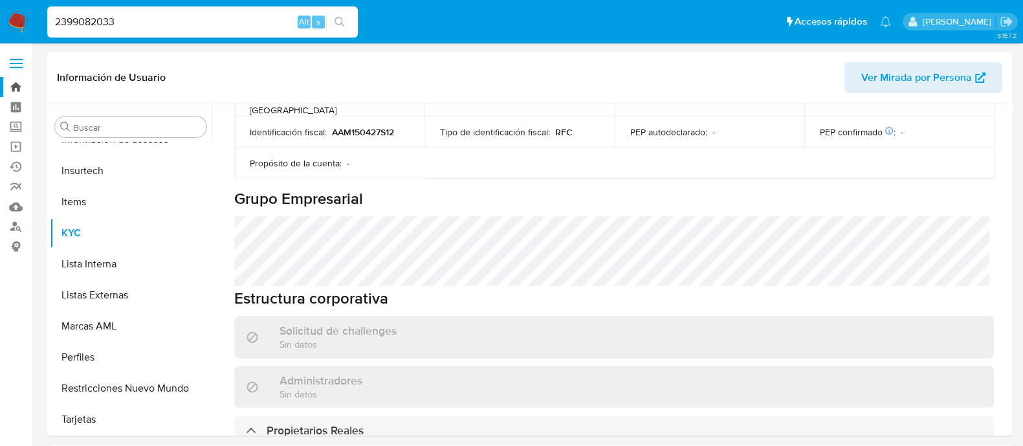
scroll to position [323, 0]
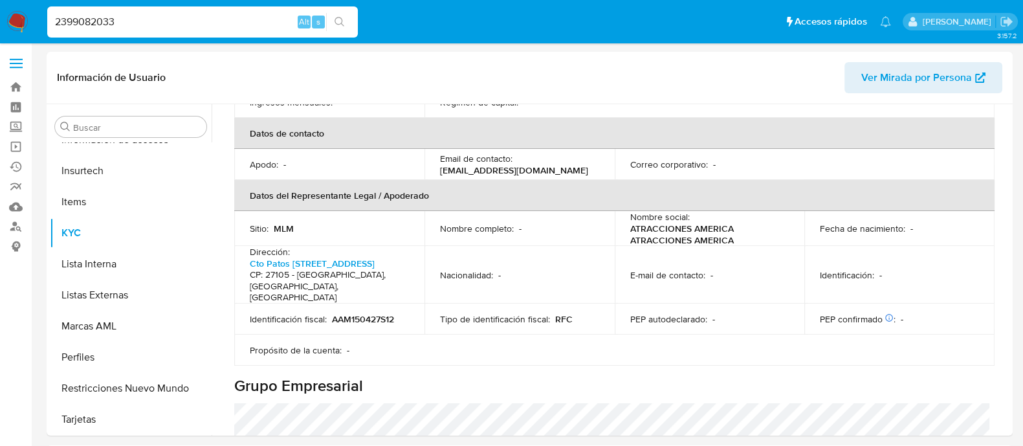
click at [68, 14] on input "2399082033" at bounding box center [202, 22] width 311 height 17
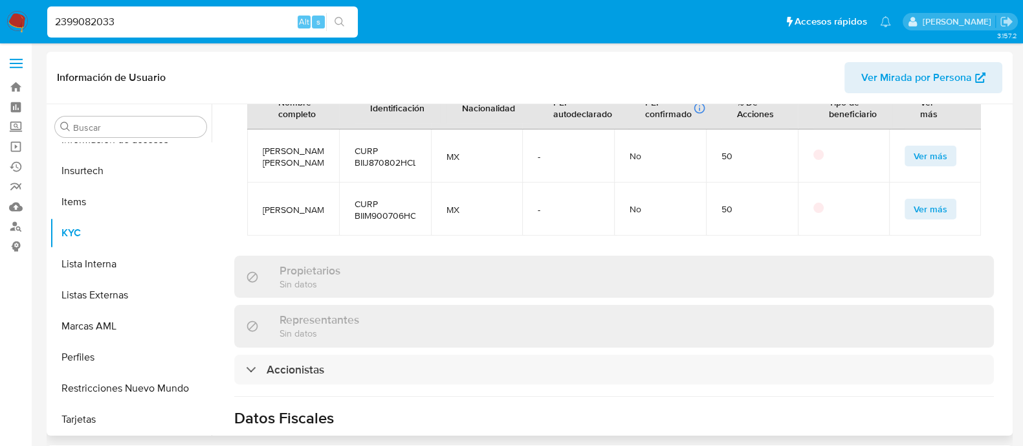
scroll to position [890, 0]
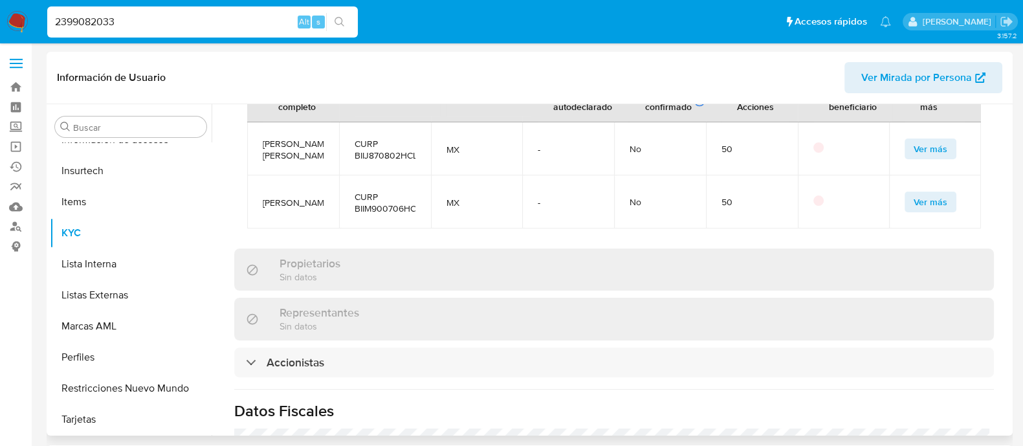
click at [924, 193] on span "Ver más" at bounding box center [931, 202] width 34 height 18
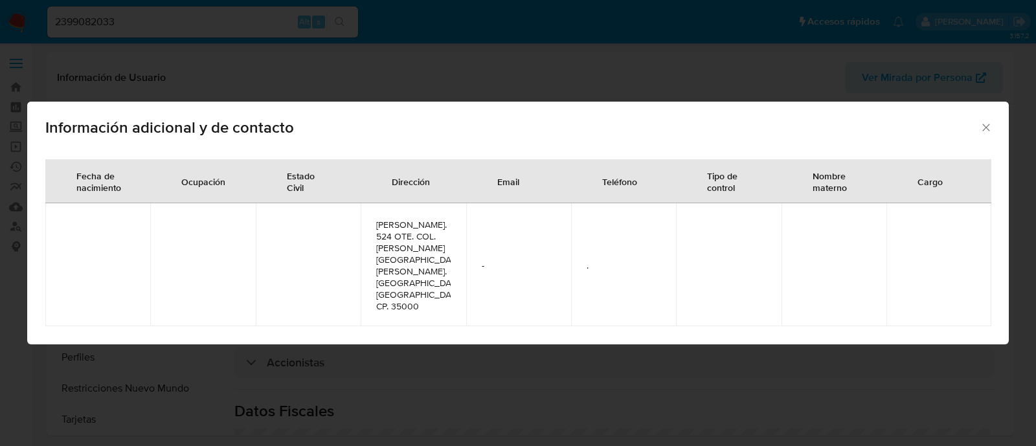
click at [988, 121] on icon "Cerrar" at bounding box center [985, 127] width 13 height 13
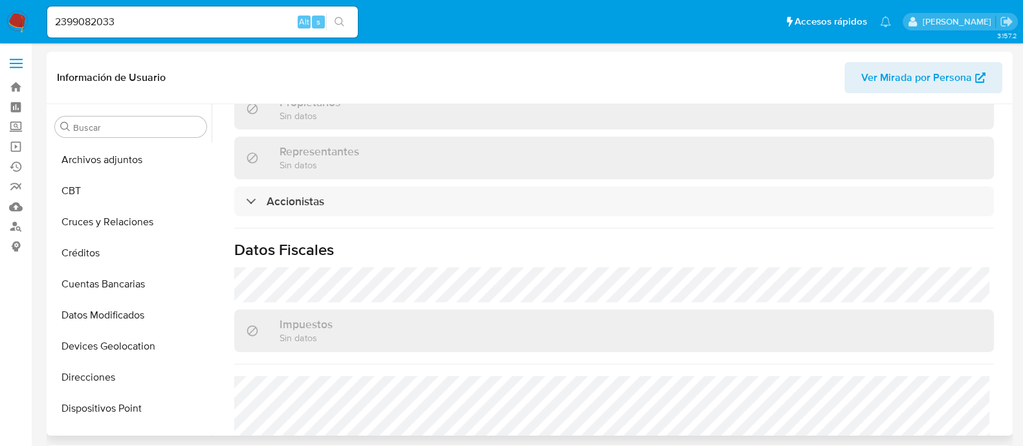
scroll to position [0, 0]
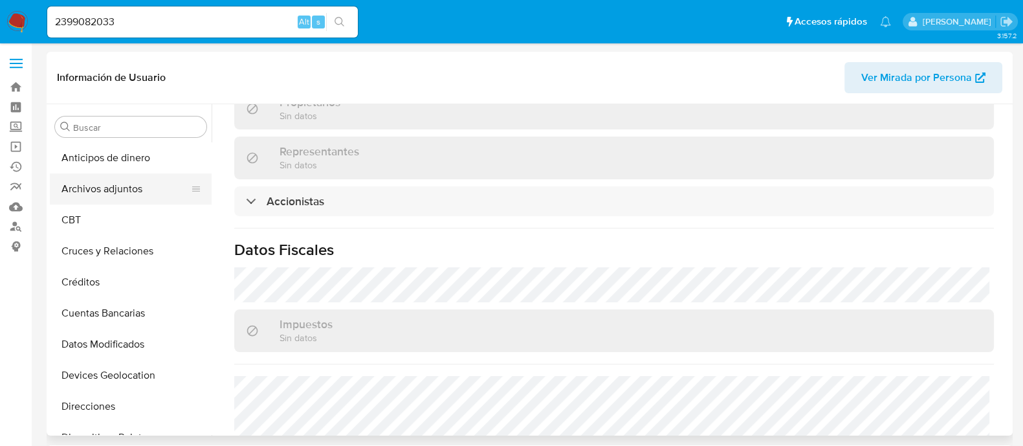
click at [201, 182] on button "Archivos adjuntos" at bounding box center [125, 188] width 151 height 31
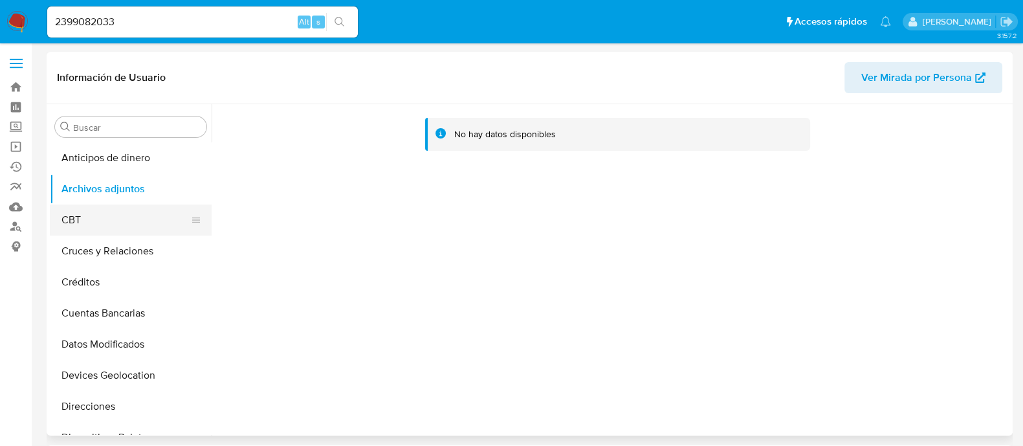
click at [88, 212] on button "CBT" at bounding box center [125, 220] width 151 height 31
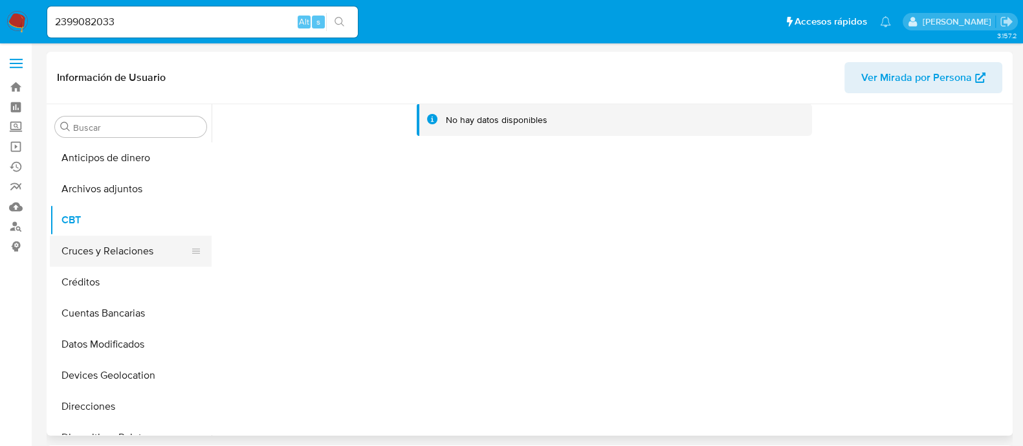
click at [129, 255] on button "Cruces y Relaciones" at bounding box center [125, 251] width 151 height 31
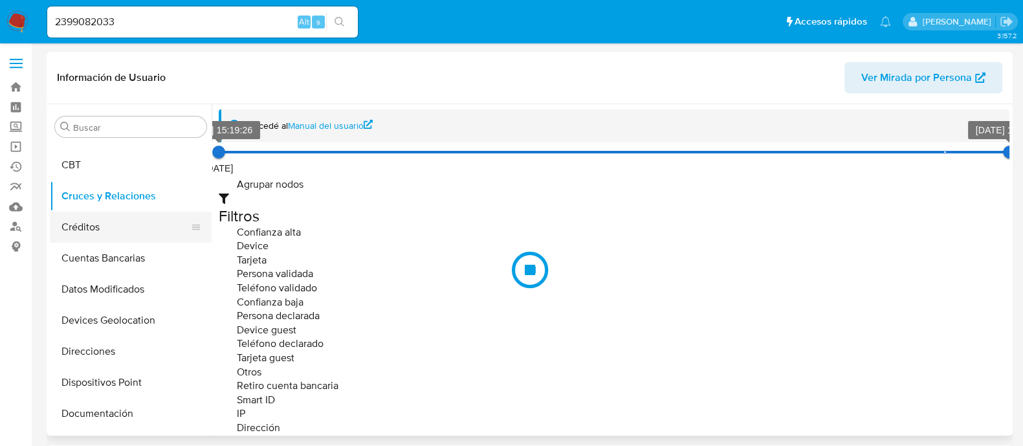
scroll to position [80, 0]
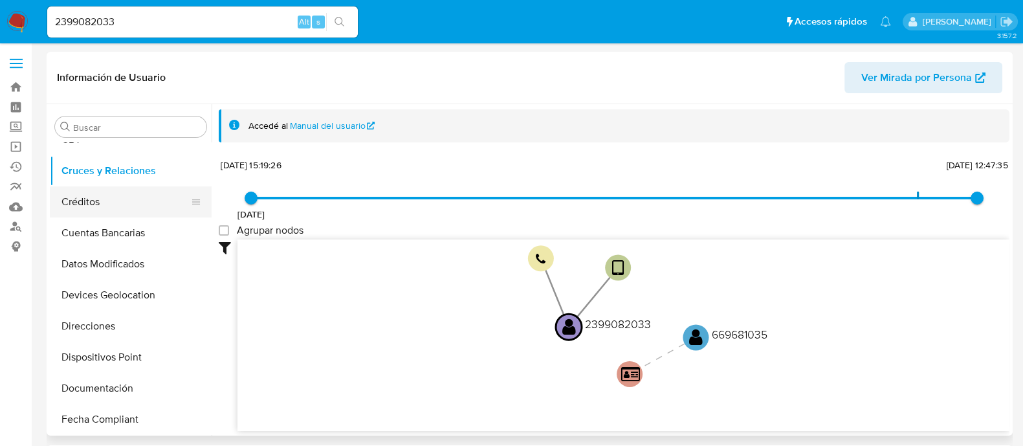
click at [100, 195] on button "Créditos" at bounding box center [125, 201] width 151 height 31
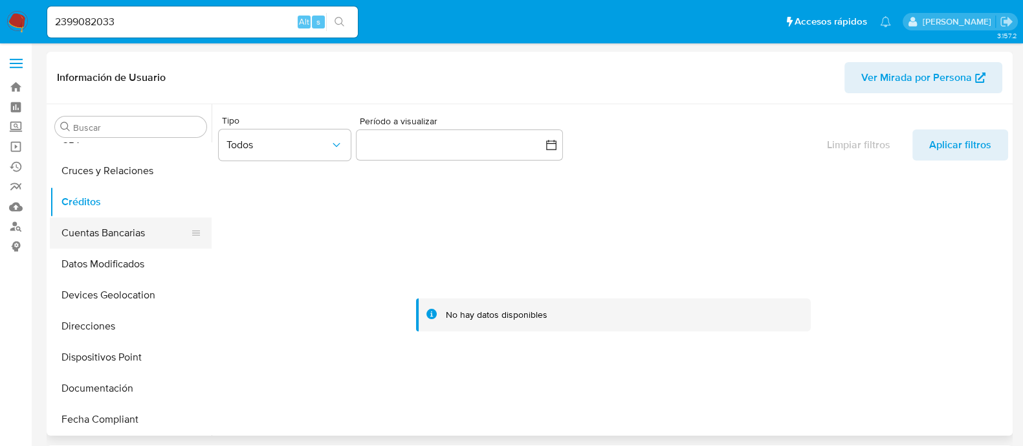
click at [107, 234] on button "Cuentas Bancarias" at bounding box center [125, 232] width 151 height 31
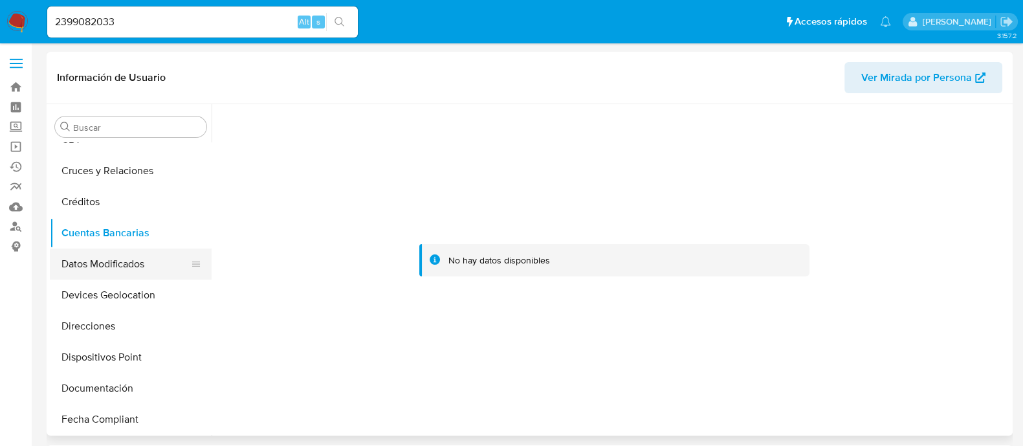
click at [113, 265] on button "Datos Modificados" at bounding box center [125, 264] width 151 height 31
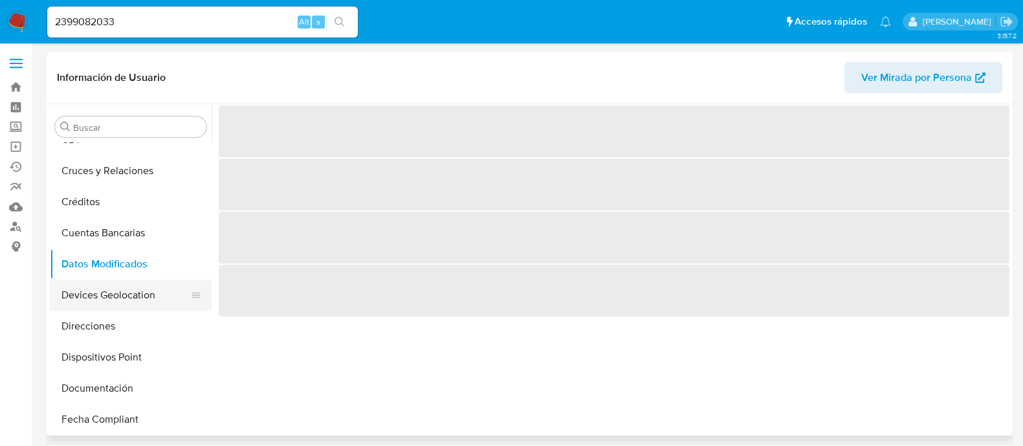
click at [120, 287] on button "Devices Geolocation" at bounding box center [125, 295] width 151 height 31
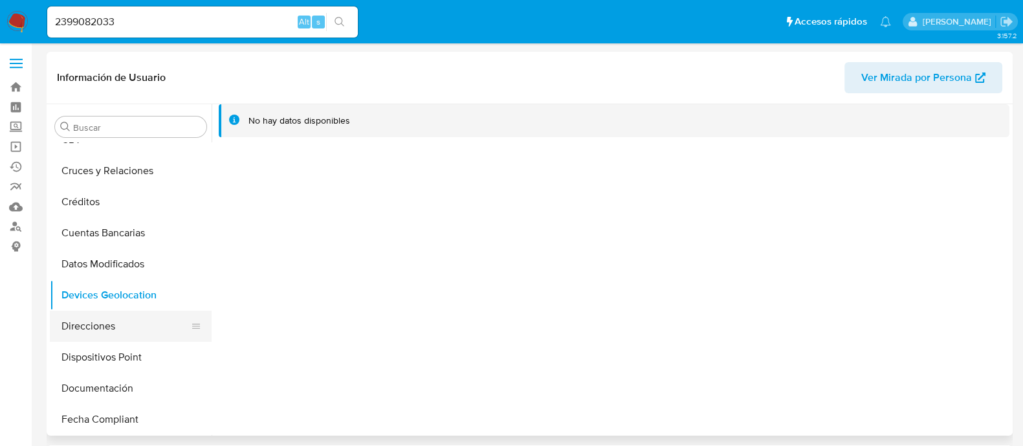
click at [111, 318] on button "Direcciones" at bounding box center [125, 326] width 151 height 31
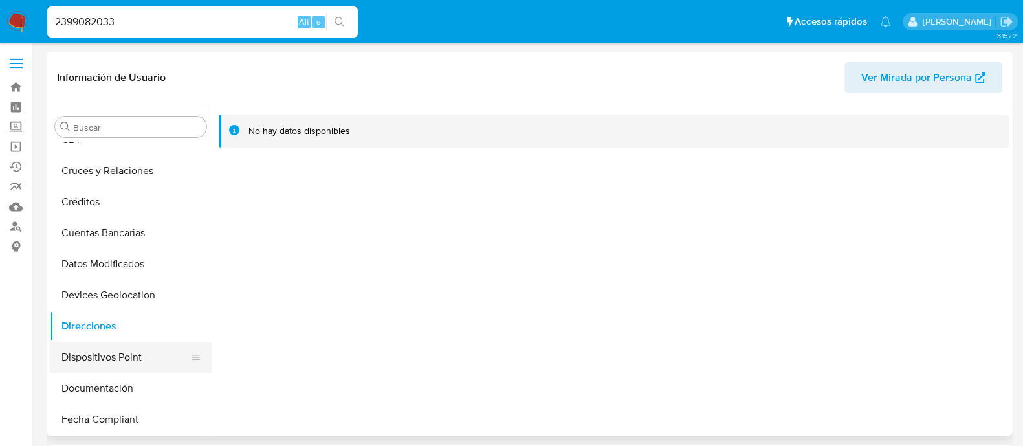
click at [109, 363] on button "Dispositivos Point" at bounding box center [125, 357] width 151 height 31
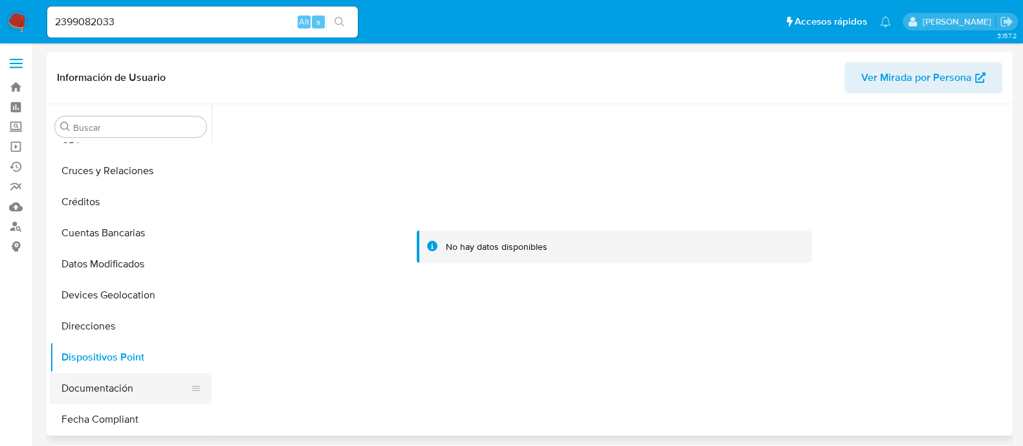
click at [109, 388] on button "Documentación" at bounding box center [125, 388] width 151 height 31
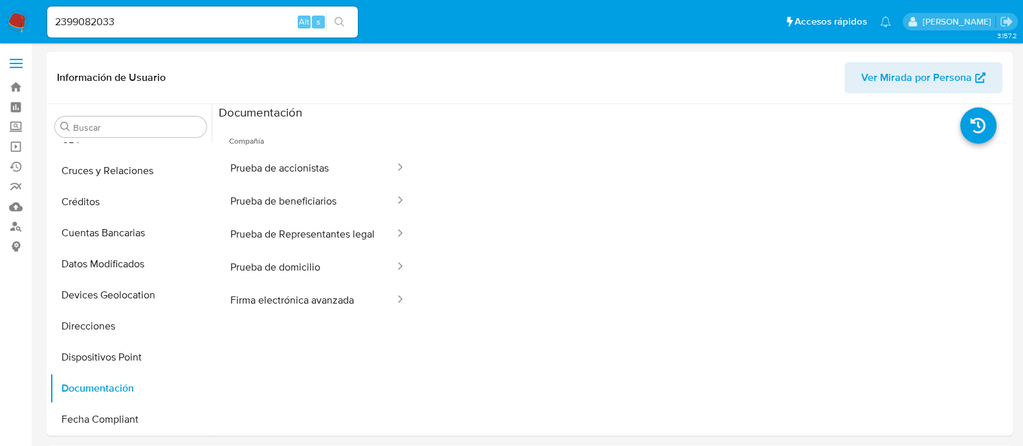
click at [98, 23] on input "2399082033" at bounding box center [202, 22] width 311 height 17
click at [14, 124] on label "Screening" at bounding box center [77, 127] width 154 height 20
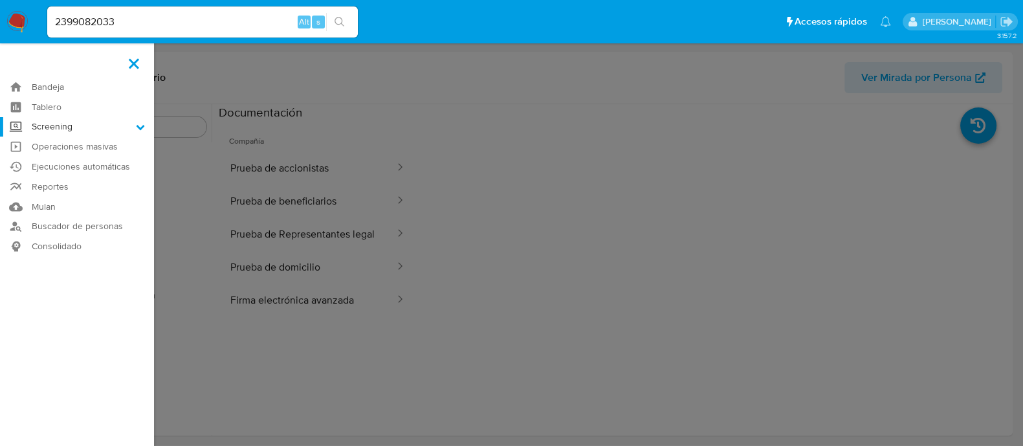
click at [0, 0] on input "Screening" at bounding box center [0, 0] width 0 height 0
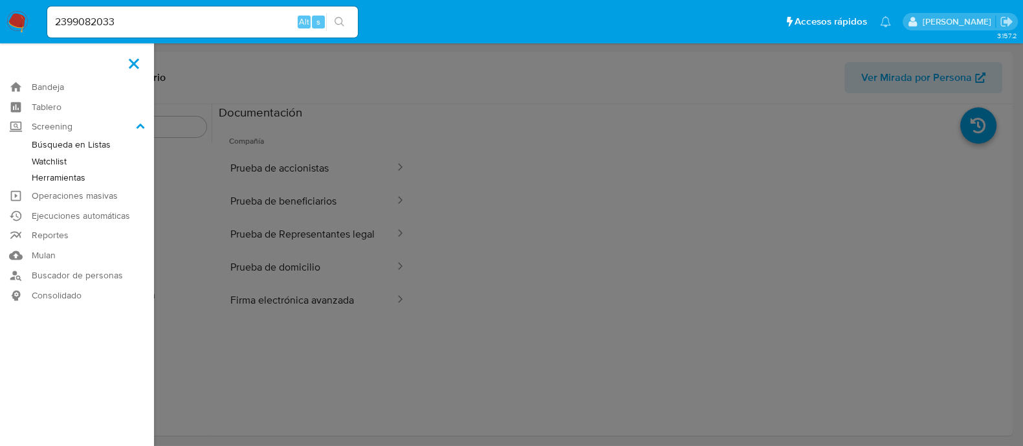
click at [58, 157] on link "Watchlist" at bounding box center [77, 161] width 154 height 16
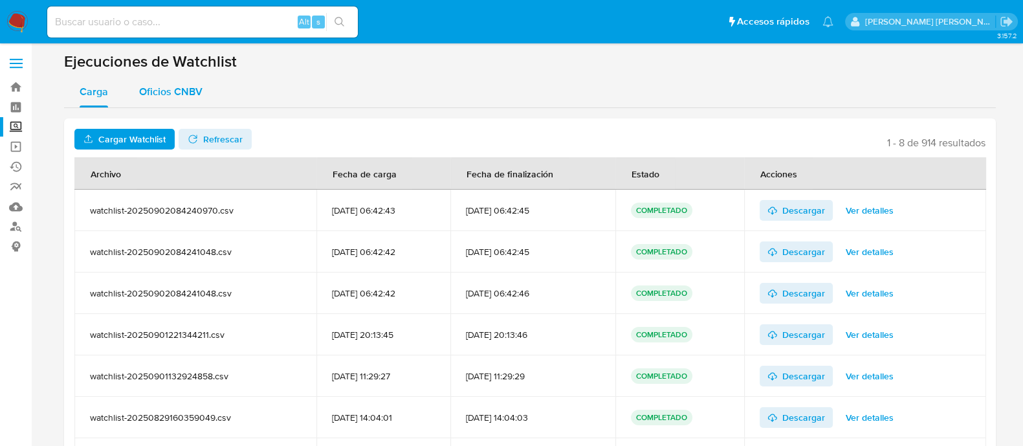
click at [163, 98] on span "Oficios CNBV" at bounding box center [170, 91] width 63 height 15
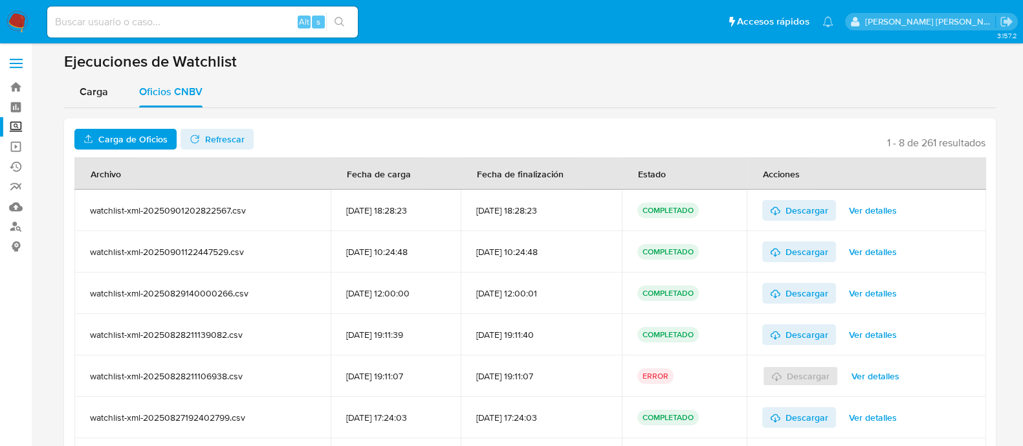
click at [143, 140] on span "Carga de Oficios" at bounding box center [132, 139] width 69 height 21
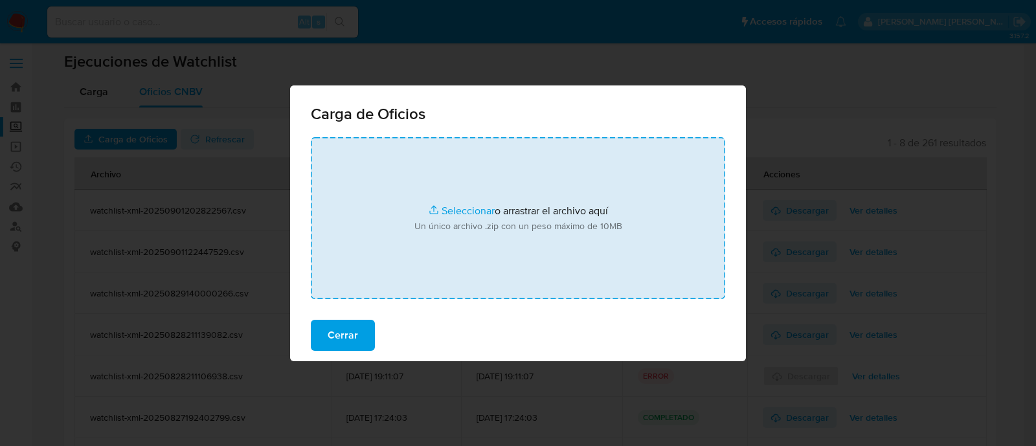
click at [476, 208] on input "file" at bounding box center [518, 218] width 414 height 162
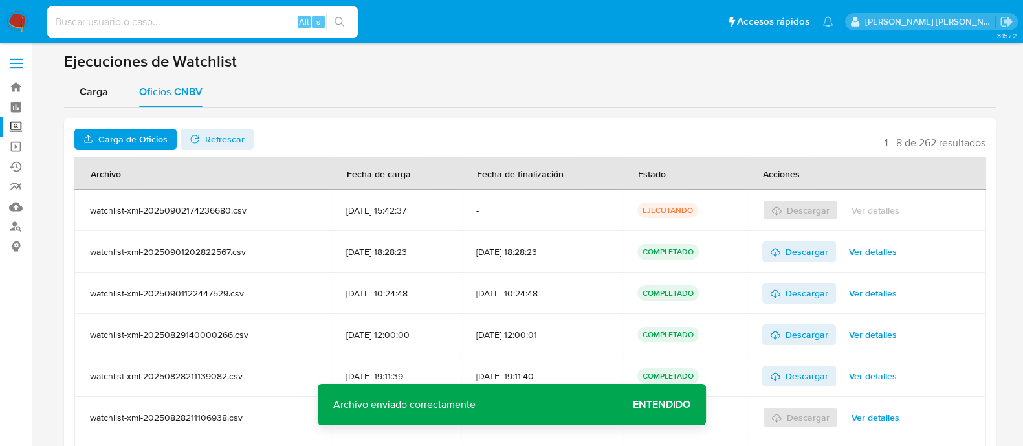
click at [205, 137] on span "Refrescar" at bounding box center [224, 139] width 39 height 21
click at [823, 210] on span "Descargar" at bounding box center [807, 210] width 43 height 21
